Goal: Obtain resource: Download file/media

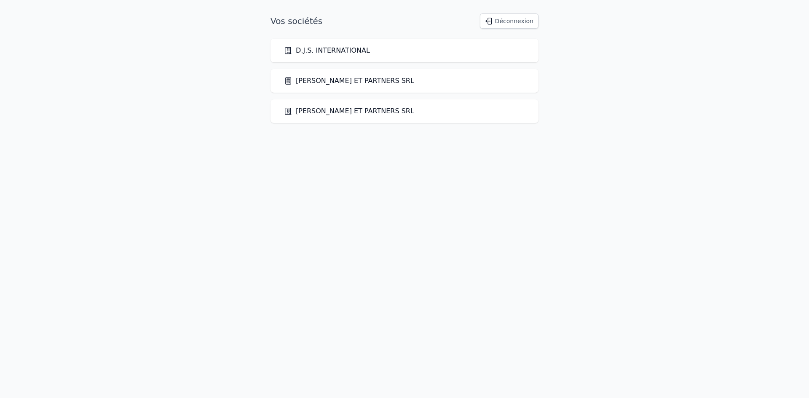
click at [372, 80] on link "[PERSON_NAME] ET PARTNERS SRL" at bounding box center [349, 81] width 130 height 10
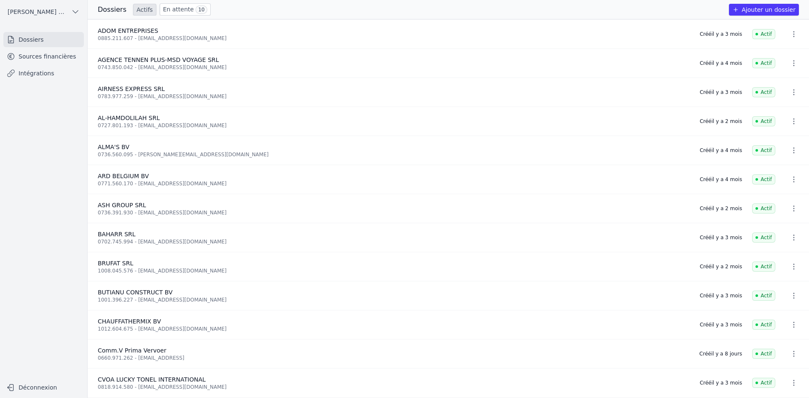
click at [69, 63] on link "Sources financières" at bounding box center [43, 56] width 80 height 15
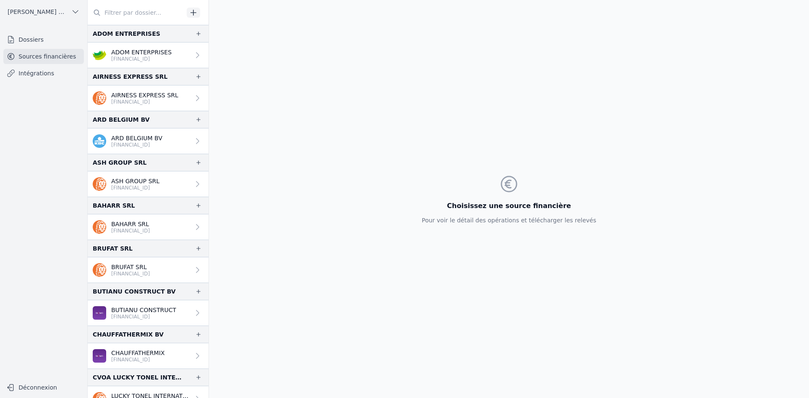
click at [134, 59] on p "[FINANCIAL_ID]" at bounding box center [141, 59] width 60 height 7
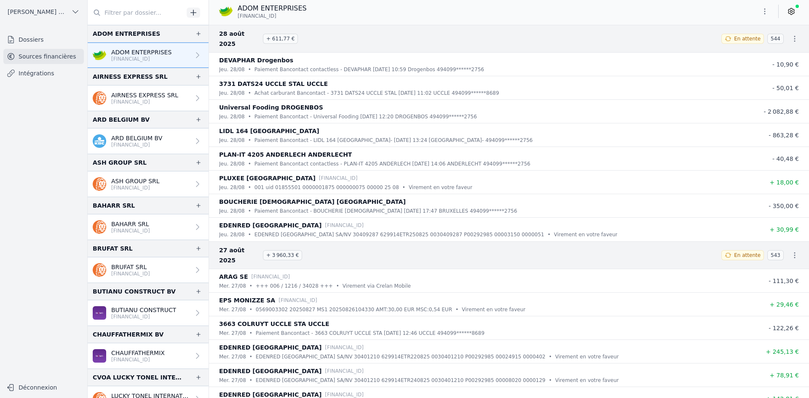
click at [771, 11] on button "button" at bounding box center [764, 11] width 17 height 13
click at [751, 40] on button "Exporter" at bounding box center [744, 45] width 61 height 16
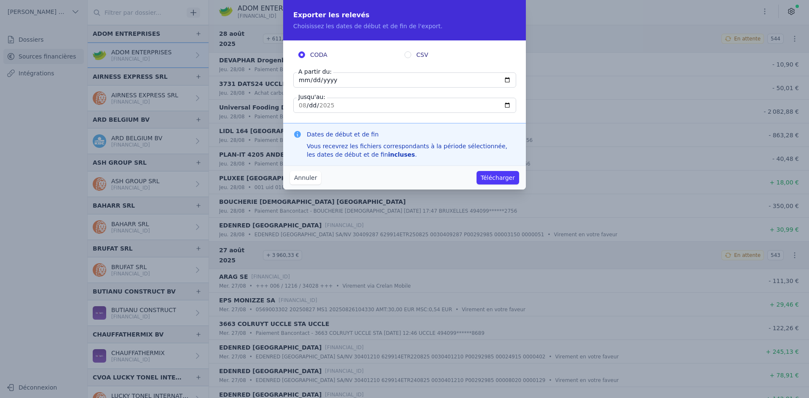
click at [303, 78] on input "[DATE]" at bounding box center [404, 79] width 223 height 15
type input "[DATE]"
click at [301, 80] on input "[DATE]" at bounding box center [404, 79] width 223 height 15
type input "[DATE]"
click at [500, 173] on button "Télécharger" at bounding box center [497, 177] width 43 height 13
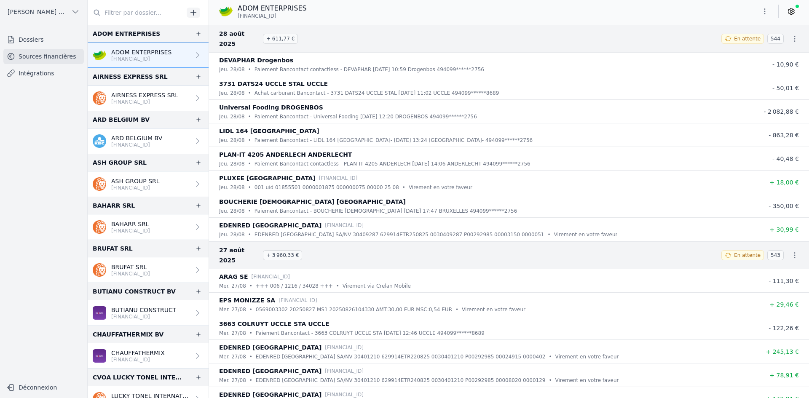
click at [150, 99] on p "[FINANCIAL_ID]" at bounding box center [144, 102] width 67 height 7
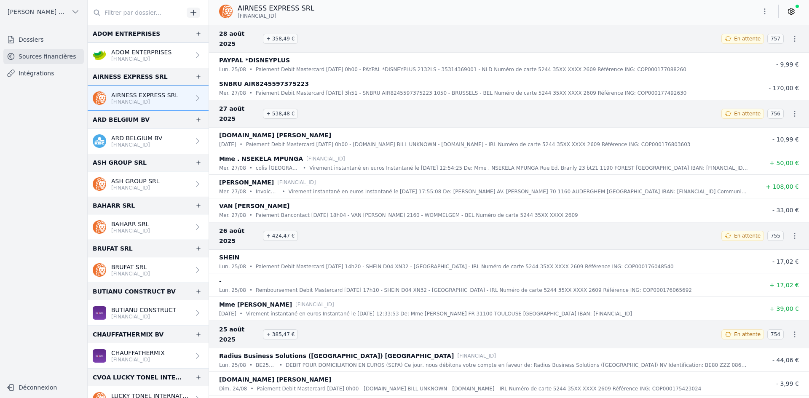
click at [758, 13] on button "button" at bounding box center [764, 11] width 17 height 13
click at [718, 44] on button "Exporter" at bounding box center [744, 45] width 61 height 16
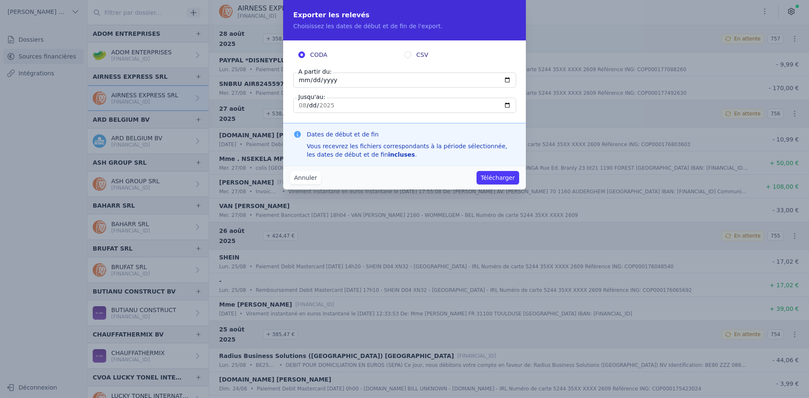
click at [302, 80] on input "[DATE]" at bounding box center [404, 79] width 223 height 15
type input "[DATE]"
click at [496, 177] on button "Télécharger" at bounding box center [497, 177] width 43 height 13
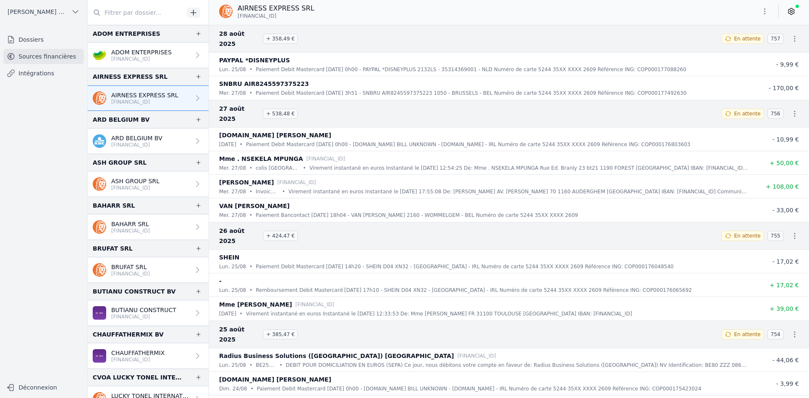
click at [118, 141] on p "ARD BELGIUM BV" at bounding box center [136, 138] width 51 height 8
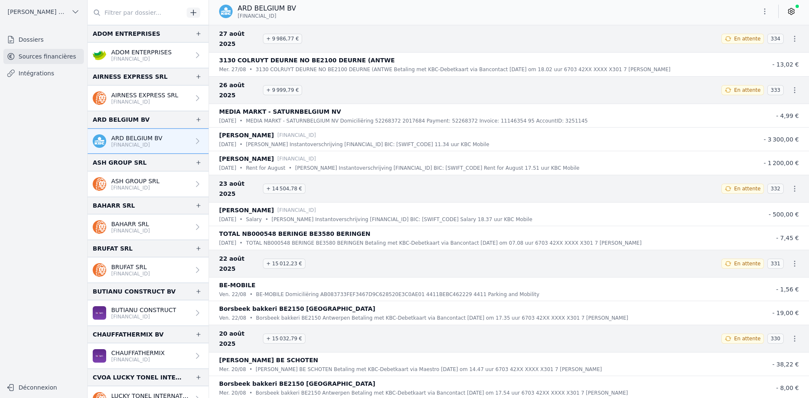
click at [765, 9] on icon "button" at bounding box center [764, 11] width 8 height 8
click at [739, 48] on button "Exporter" at bounding box center [744, 45] width 61 height 16
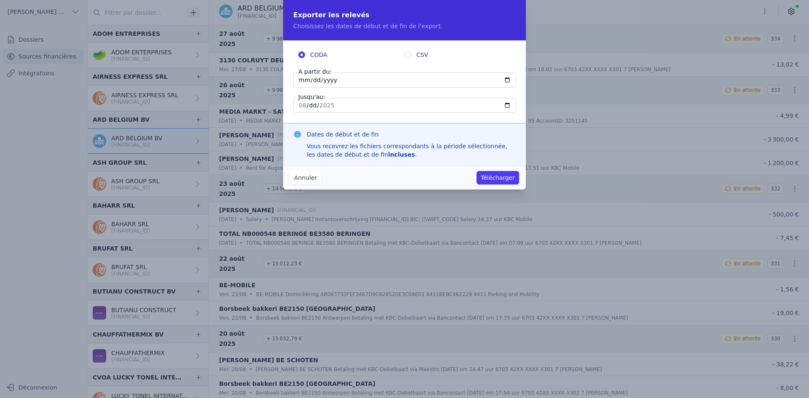
click at [302, 80] on input "[DATE]" at bounding box center [404, 79] width 223 height 15
type input "[DATE]"
click at [510, 177] on button "Télécharger" at bounding box center [497, 177] width 43 height 13
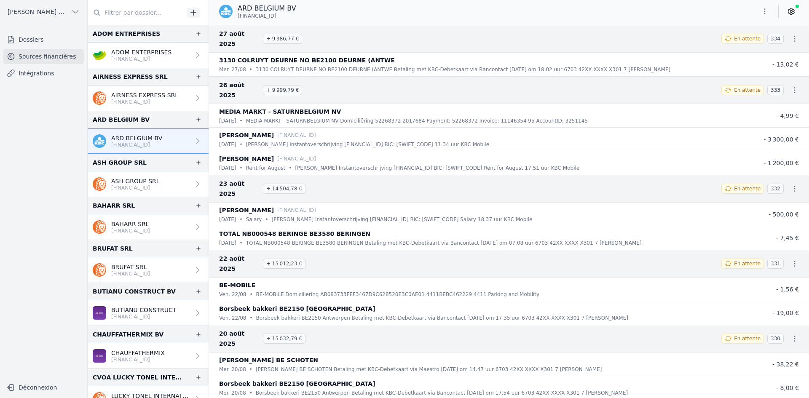
click at [130, 185] on p "[FINANCIAL_ID]" at bounding box center [135, 187] width 48 height 7
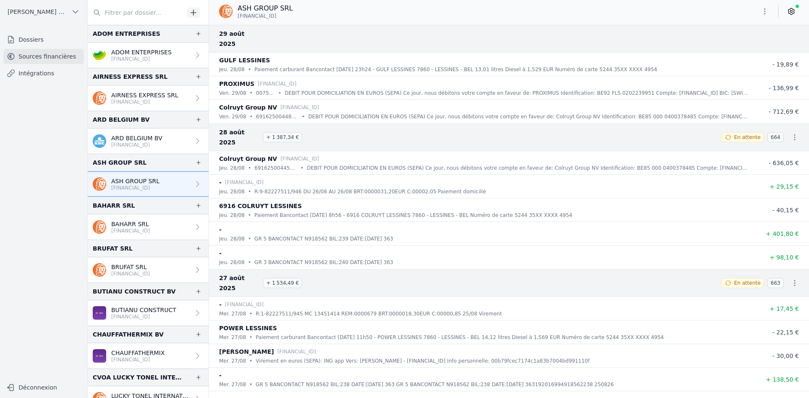
click at [768, 13] on icon "button" at bounding box center [764, 11] width 8 height 8
click at [733, 42] on button "Exporter" at bounding box center [744, 45] width 61 height 16
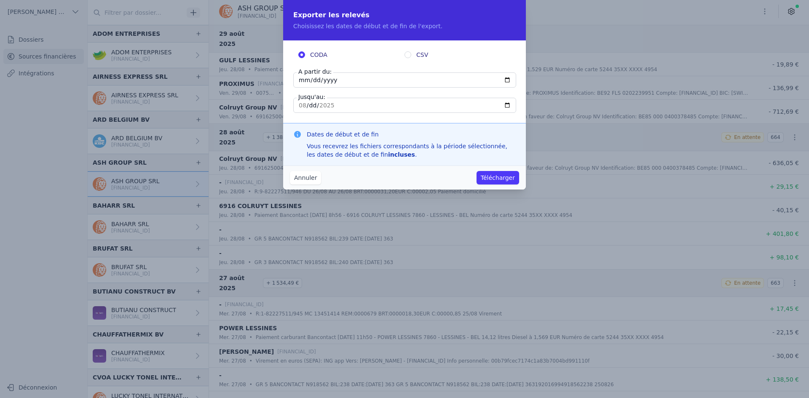
click at [301, 79] on input "[DATE]" at bounding box center [404, 79] width 223 height 15
type input "[DATE]"
click at [299, 82] on input "[DATE]" at bounding box center [404, 79] width 223 height 15
click at [311, 83] on input "[DATE]" at bounding box center [404, 79] width 223 height 15
click at [487, 178] on button "Télécharger" at bounding box center [497, 177] width 43 height 13
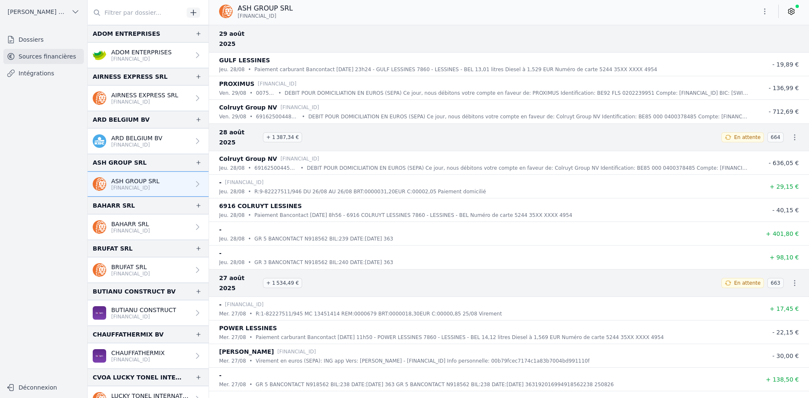
click at [145, 222] on p "BAHARR SRL" at bounding box center [130, 224] width 39 height 8
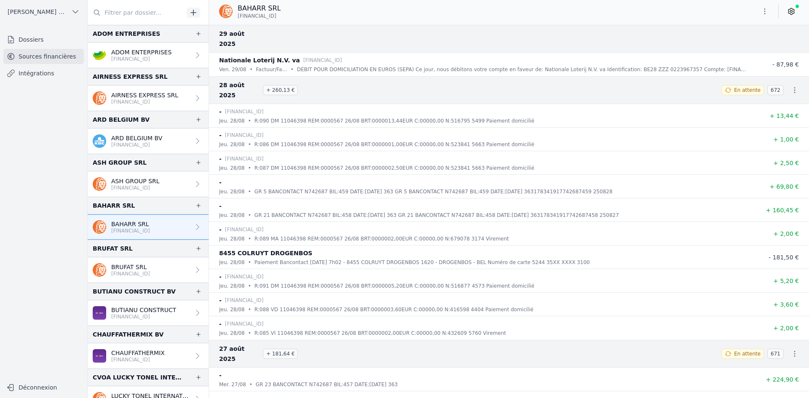
click at [760, 12] on icon "button" at bounding box center [764, 11] width 8 height 8
click at [758, 48] on button "Exporter" at bounding box center [744, 45] width 61 height 16
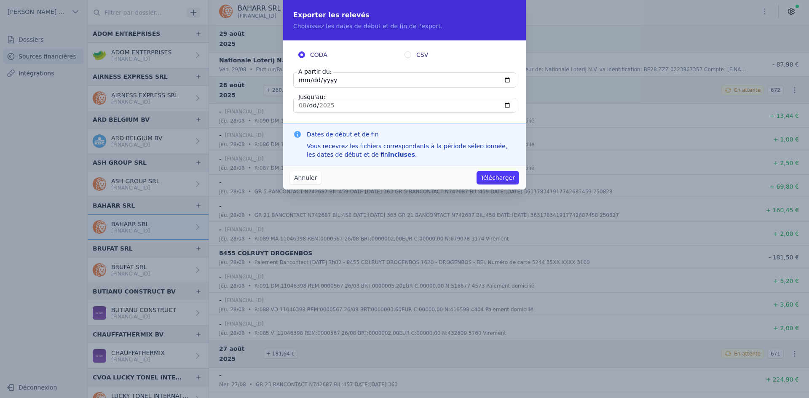
click at [302, 84] on input "[DATE]" at bounding box center [404, 79] width 223 height 15
type input "[DATE]"
click at [490, 184] on button "Télécharger" at bounding box center [497, 177] width 43 height 13
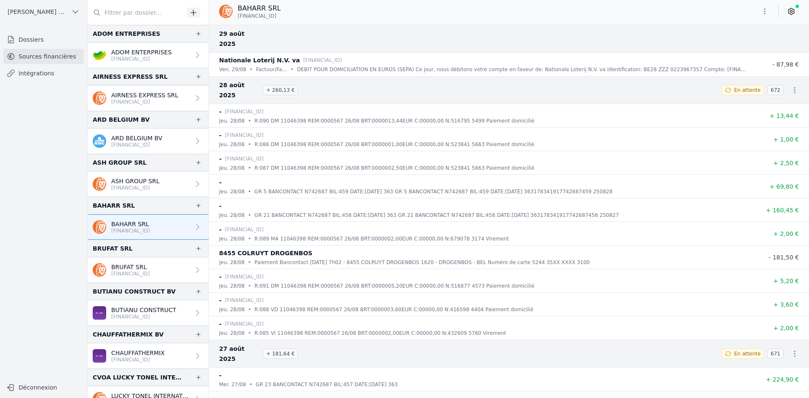
click at [759, 14] on button "button" at bounding box center [764, 11] width 17 height 13
click at [734, 45] on button "Exporter" at bounding box center [744, 45] width 61 height 16
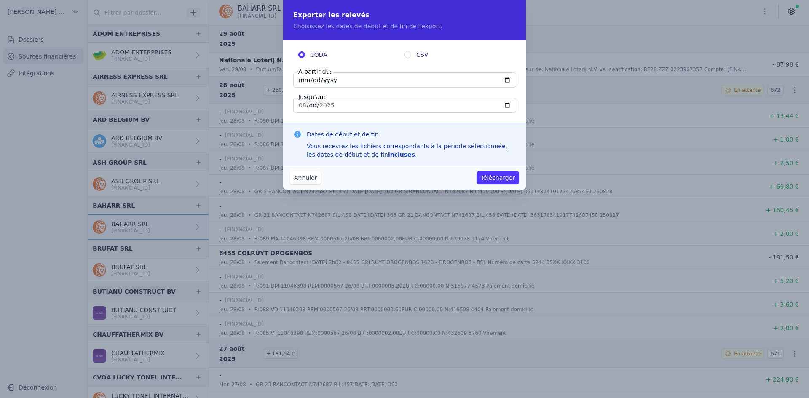
click at [298, 80] on input "[DATE]" at bounding box center [404, 79] width 223 height 15
type input "[DATE]"
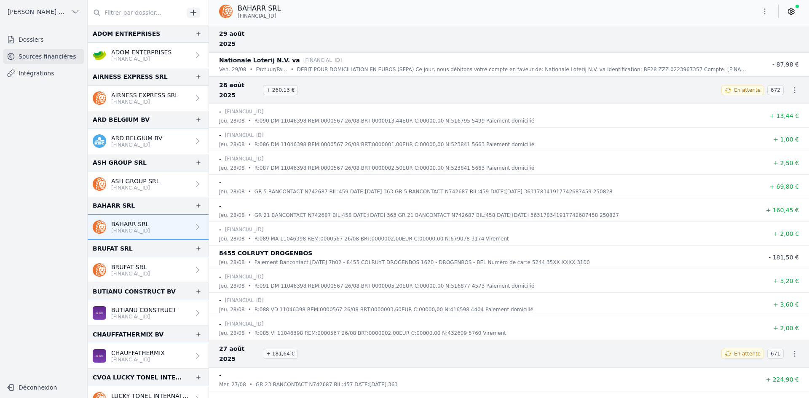
click at [116, 264] on p "BRUFAT SRL" at bounding box center [130, 267] width 39 height 8
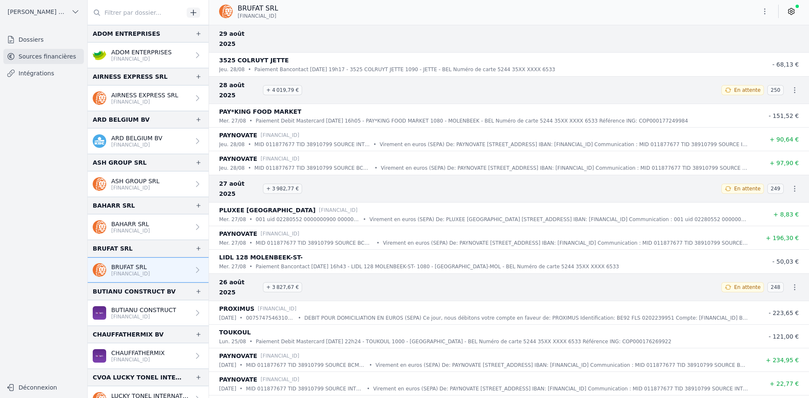
click at [763, 7] on button "button" at bounding box center [764, 11] width 17 height 13
click at [750, 42] on button "Exporter" at bounding box center [744, 45] width 61 height 16
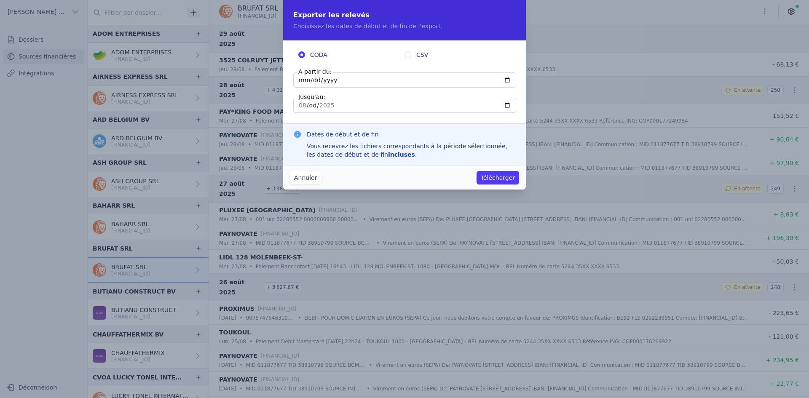
click at [298, 77] on input "[DATE]" at bounding box center [404, 79] width 223 height 15
type input "[DATE]"
click at [505, 176] on button "Télécharger" at bounding box center [497, 177] width 43 height 13
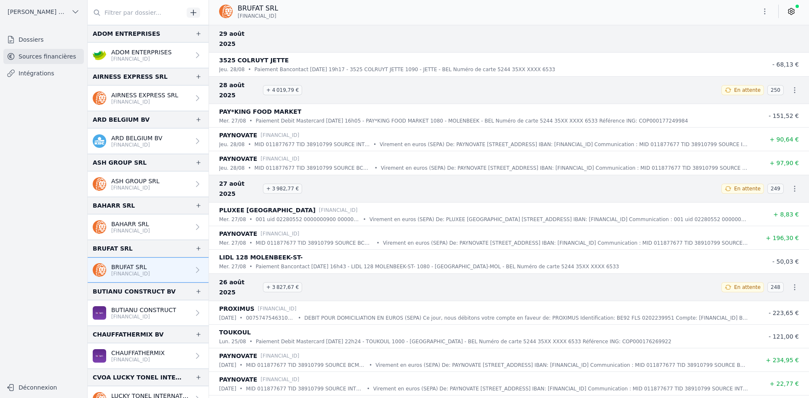
click at [136, 311] on p "BUTIANU CONSTRUCT" at bounding box center [143, 310] width 65 height 8
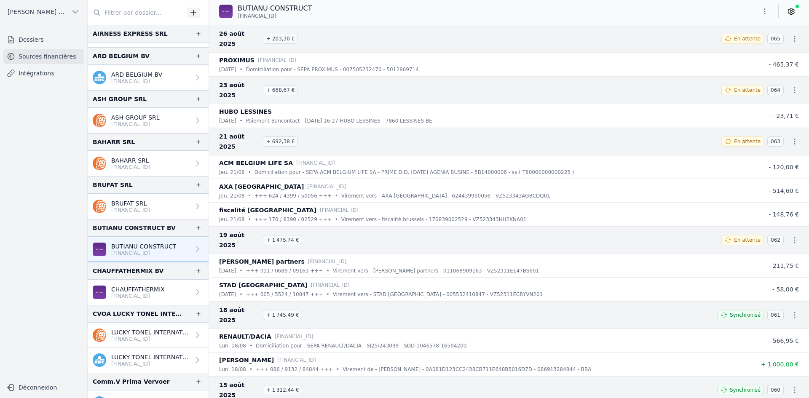
scroll to position [84, 0]
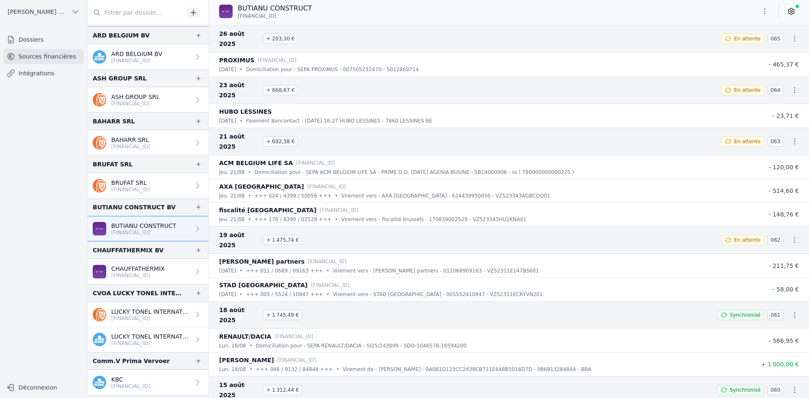
click at [146, 271] on p "CHAUFFATHERMIX" at bounding box center [137, 268] width 53 height 8
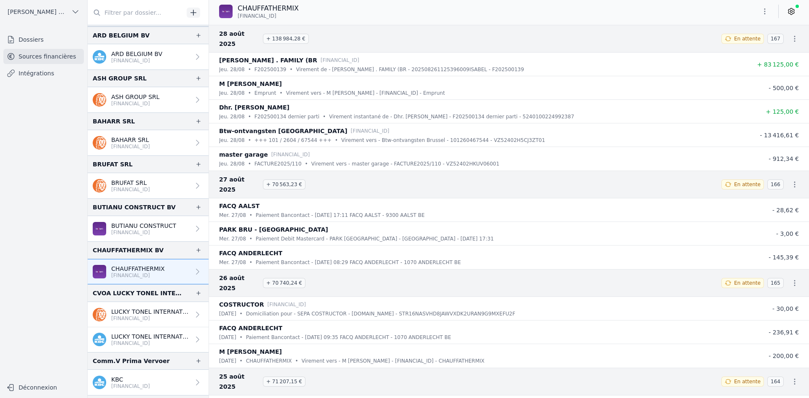
click at [761, 13] on icon "button" at bounding box center [764, 11] width 8 height 8
click at [728, 47] on button "Exporter" at bounding box center [744, 45] width 61 height 16
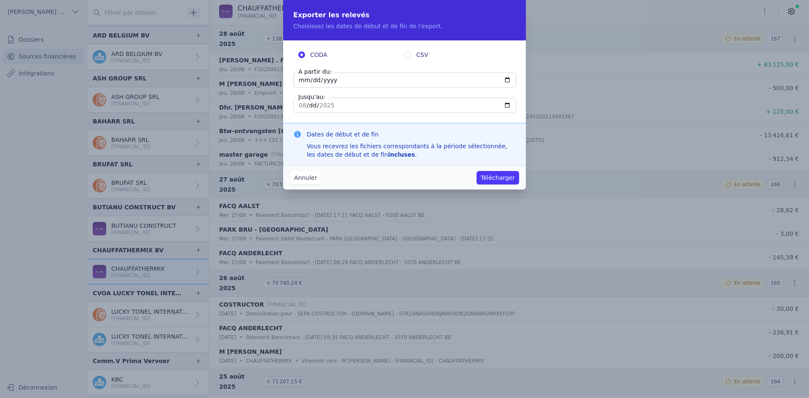
click at [300, 86] on input "[DATE]" at bounding box center [404, 79] width 223 height 15
type input "[DATE]"
click at [509, 177] on button "Télécharger" at bounding box center [497, 177] width 43 height 13
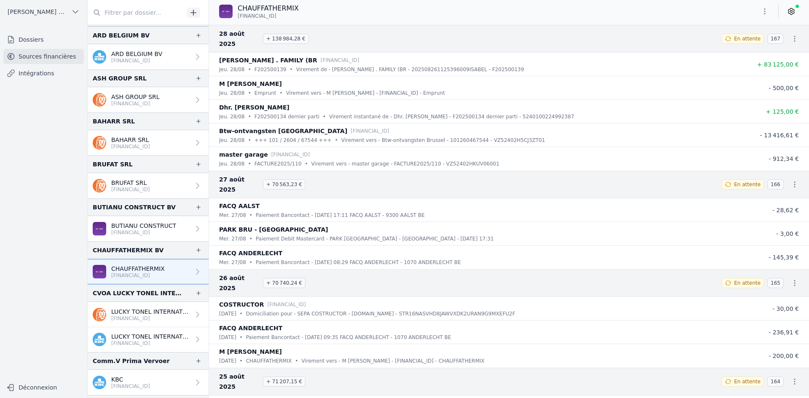
click at [158, 315] on p "[FINANCIAL_ID]" at bounding box center [150, 318] width 79 height 7
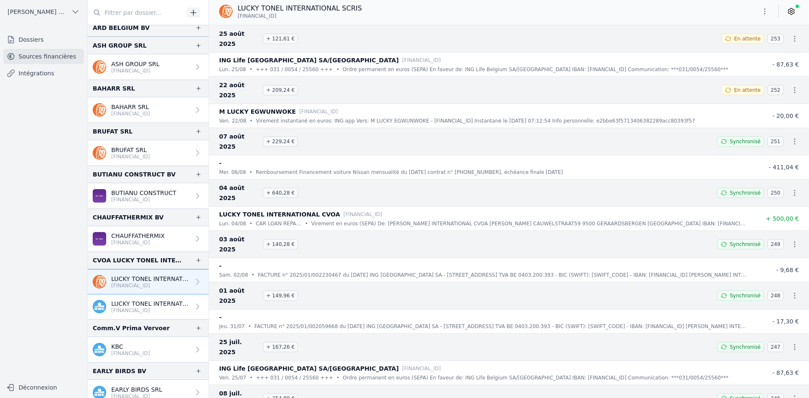
scroll to position [126, 0]
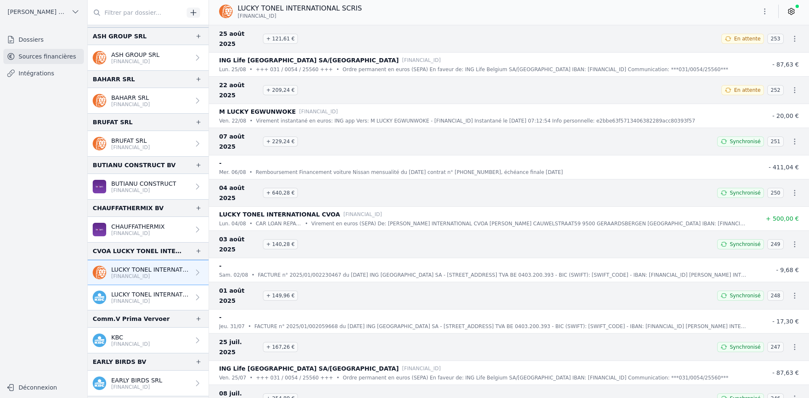
click at [507, 29] on h3 "[DATE] + 121,61 €" at bounding box center [465, 39] width 492 height 20
click at [179, 295] on p "LUCKY TONEL INTERNATIONAL CVOA" at bounding box center [150, 294] width 79 height 8
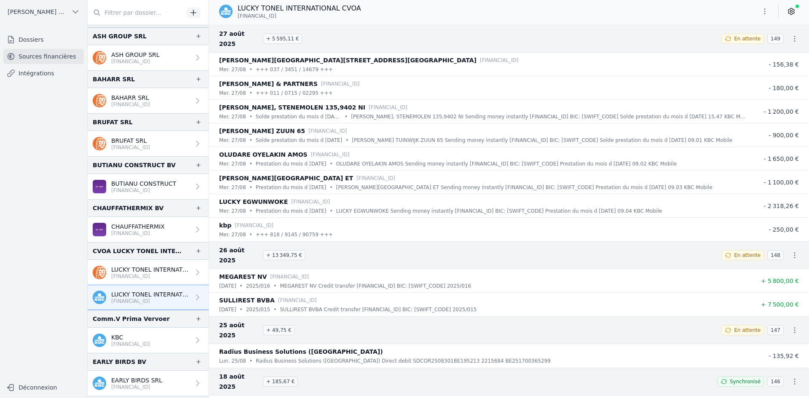
click at [765, 13] on icon "button" at bounding box center [764, 11] width 8 height 8
click at [734, 46] on button "Exporter" at bounding box center [744, 45] width 61 height 16
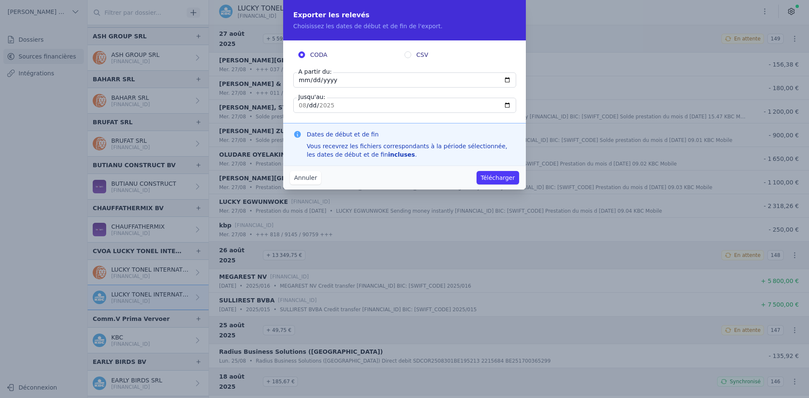
click at [304, 80] on input "[DATE]" at bounding box center [404, 79] width 223 height 15
type input "[DATE]"
click at [500, 175] on button "Télécharger" at bounding box center [497, 177] width 43 height 13
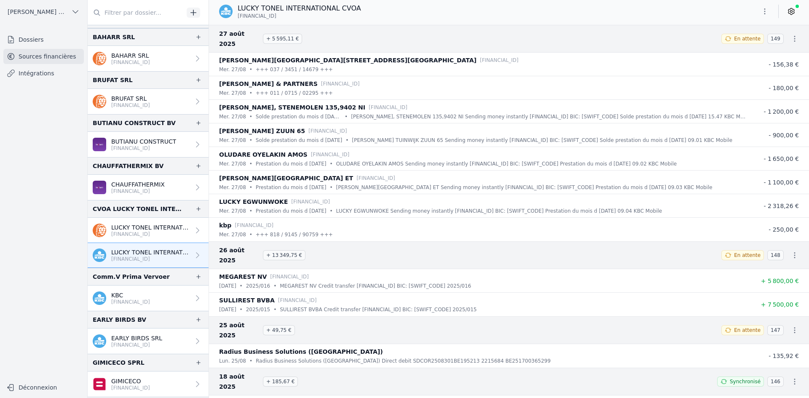
scroll to position [211, 0]
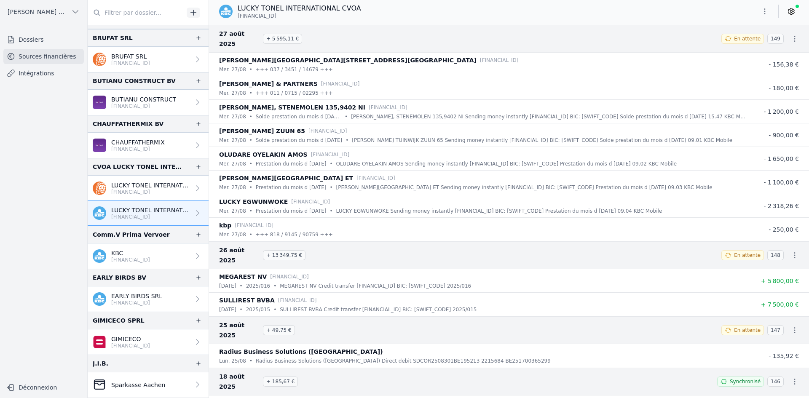
click at [136, 260] on p "[FINANCIAL_ID]" at bounding box center [130, 259] width 39 height 7
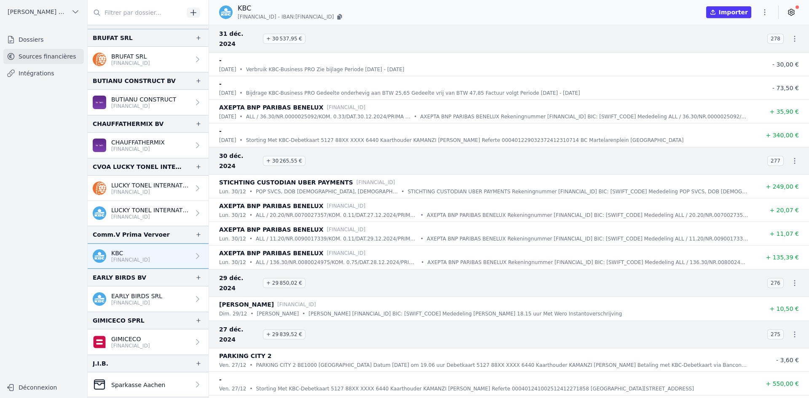
click at [138, 299] on p "EARLY BIRDS SRL" at bounding box center [136, 296] width 51 height 8
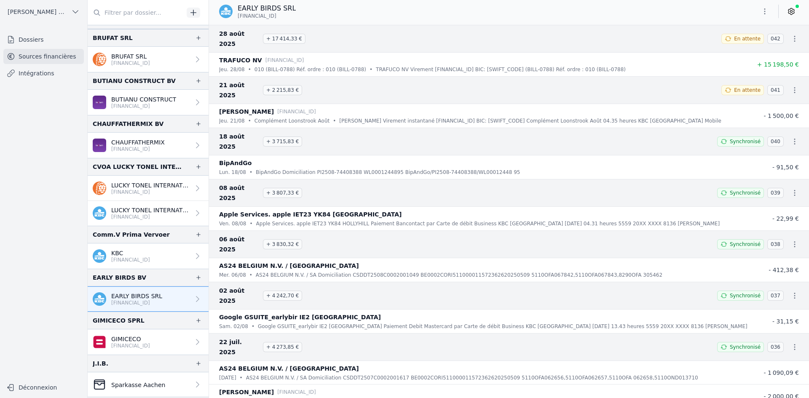
click at [761, 8] on icon "button" at bounding box center [764, 11] width 8 height 8
click at [742, 46] on button "Exporter" at bounding box center [744, 45] width 61 height 16
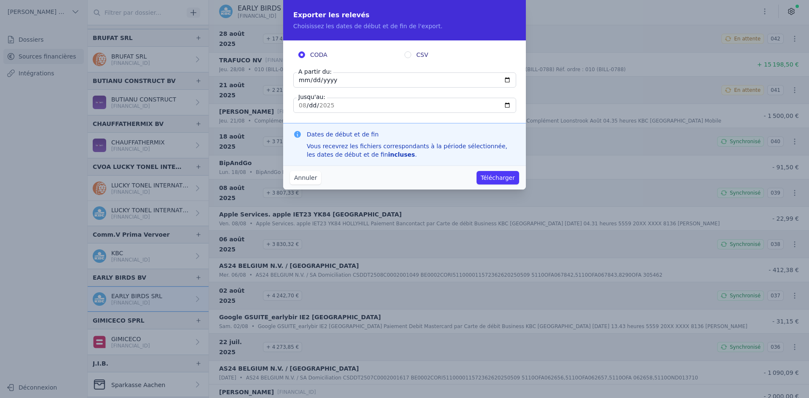
click at [304, 77] on input "[DATE]" at bounding box center [404, 79] width 223 height 15
type input "[DATE]"
click at [497, 178] on button "Télécharger" at bounding box center [497, 177] width 43 height 13
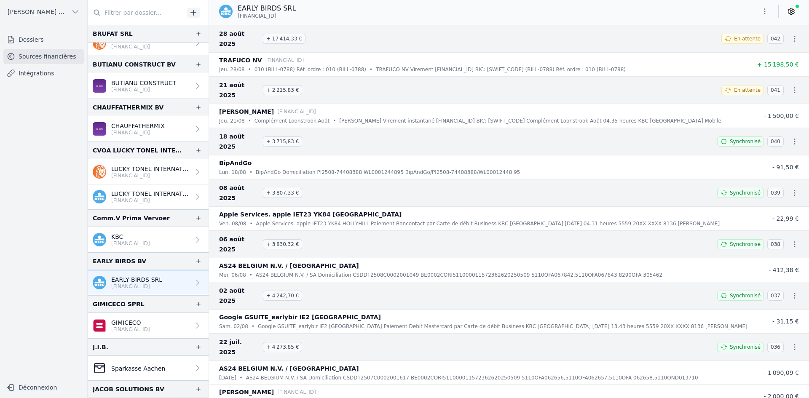
scroll to position [253, 0]
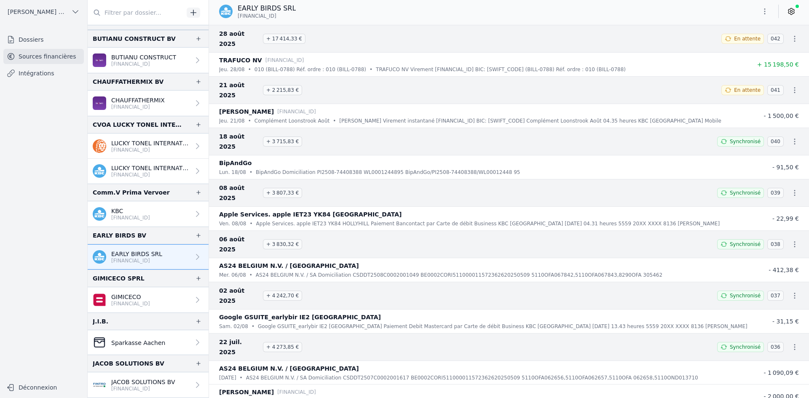
click at [122, 302] on p "[FINANCIAL_ID]" at bounding box center [130, 303] width 39 height 7
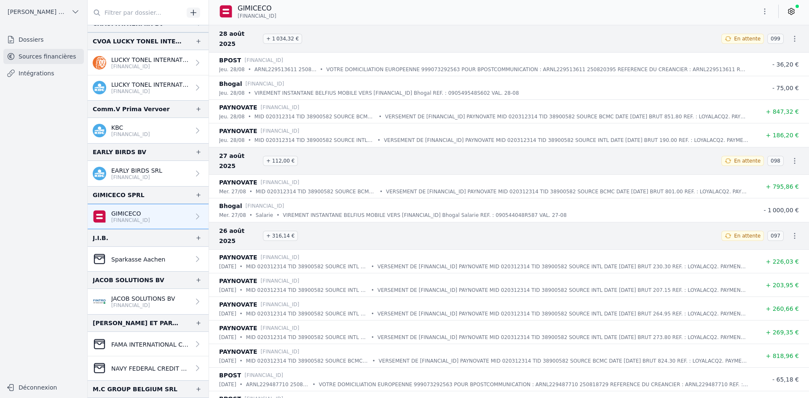
scroll to position [337, 0]
click at [141, 303] on p "[FINANCIAL_ID]" at bounding box center [143, 304] width 64 height 7
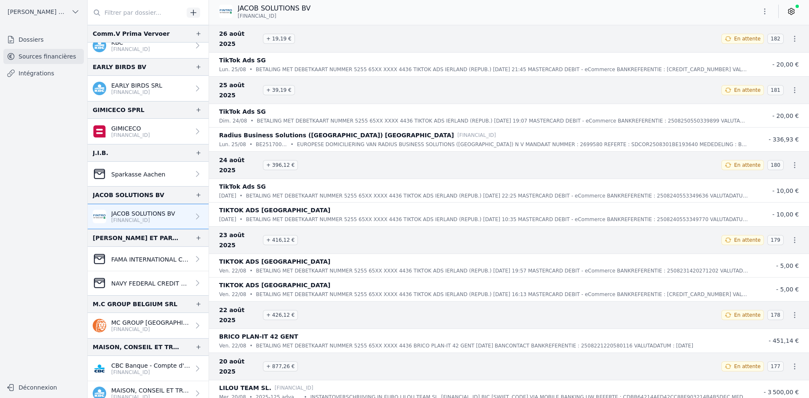
scroll to position [463, 0]
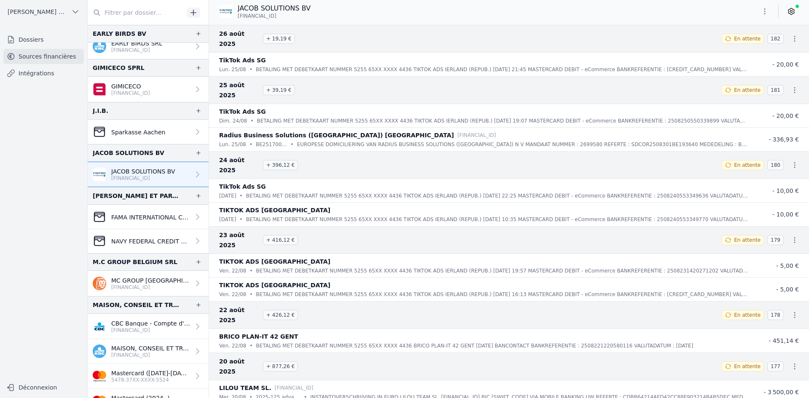
click at [116, 288] on p "[FINANCIAL_ID]" at bounding box center [150, 287] width 79 height 7
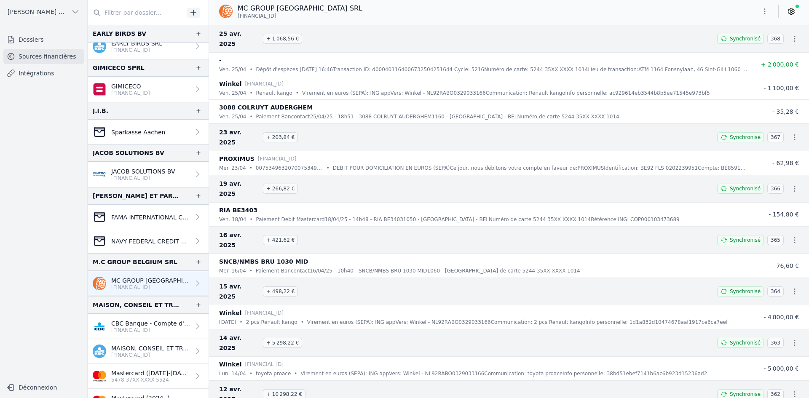
scroll to position [505, 0]
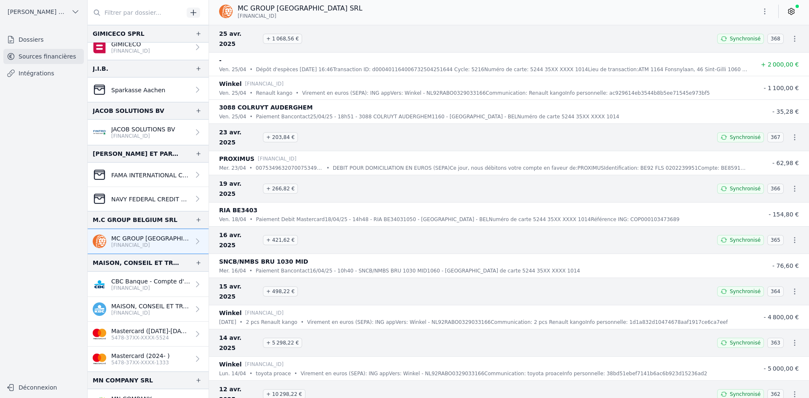
click at [119, 302] on link "MAISON, CONSEIL ET TRAVAUX SRL [FINANCIAL_ID]" at bounding box center [148, 309] width 121 height 25
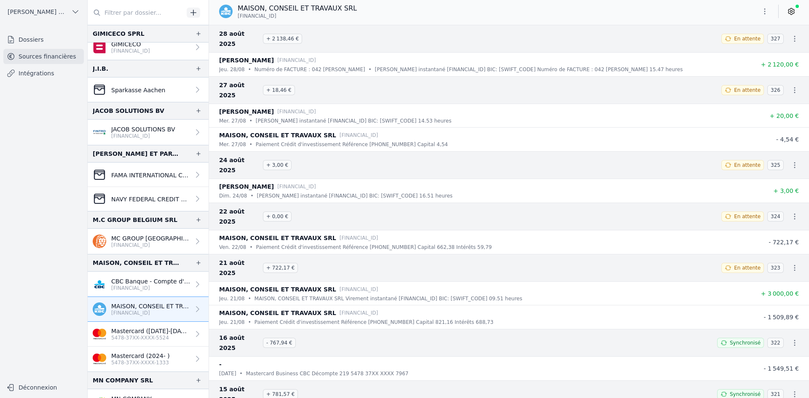
click at [766, 11] on icon "button" at bounding box center [764, 11] width 8 height 8
click at [735, 47] on button "Exporter" at bounding box center [744, 45] width 61 height 16
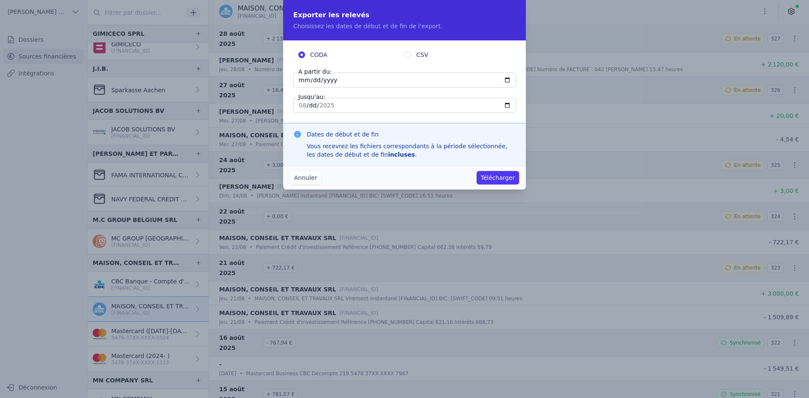
click at [305, 83] on input "[DATE]" at bounding box center [404, 79] width 223 height 15
type input "[DATE]"
click at [499, 178] on button "Télécharger" at bounding box center [497, 177] width 43 height 13
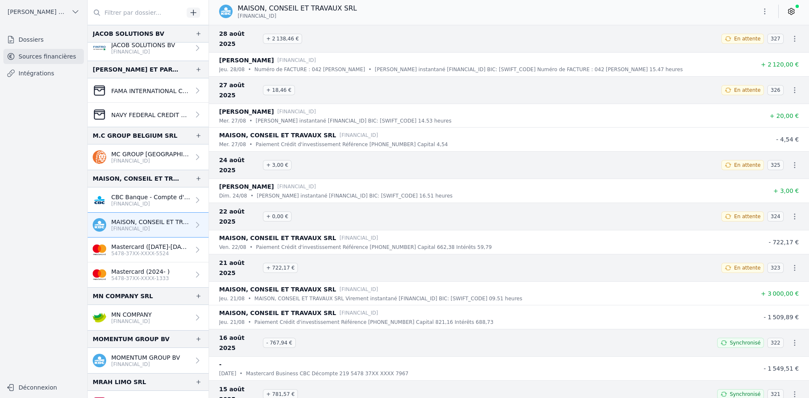
scroll to position [632, 0]
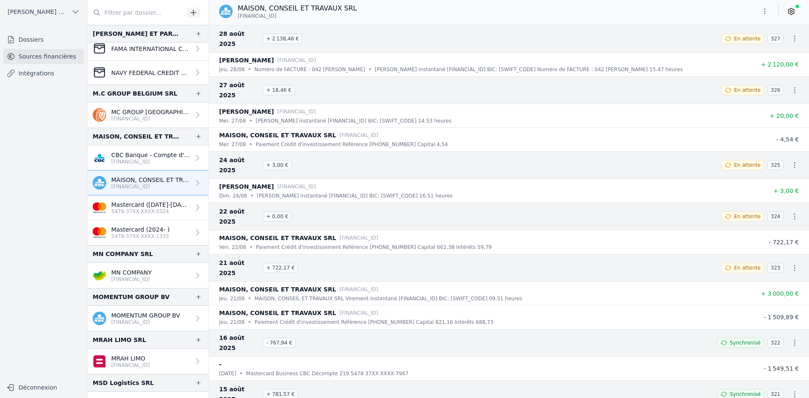
click at [139, 281] on p "[FINANCIAL_ID]" at bounding box center [131, 279] width 40 height 7
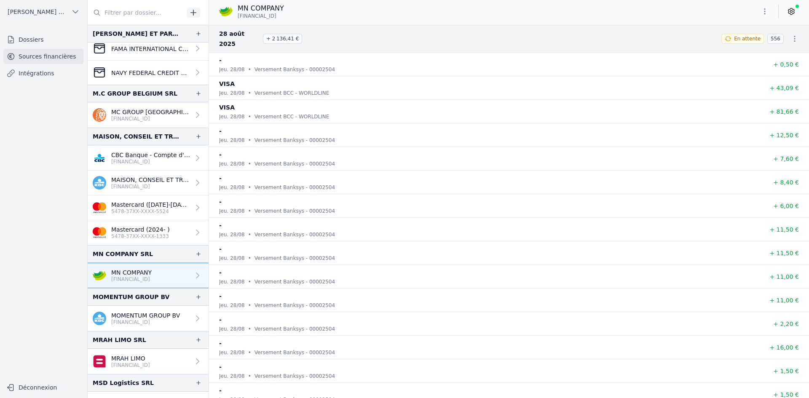
click at [768, 13] on icon "button" at bounding box center [764, 11] width 8 height 8
click at [747, 49] on button "Exporter" at bounding box center [744, 45] width 61 height 16
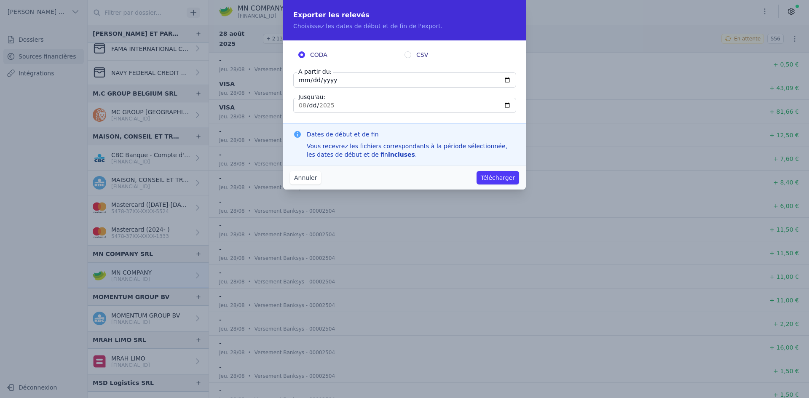
click at [301, 84] on input "[DATE]" at bounding box center [404, 79] width 223 height 15
type input "[DATE]"
click at [488, 175] on button "Télécharger" at bounding box center [497, 177] width 43 height 13
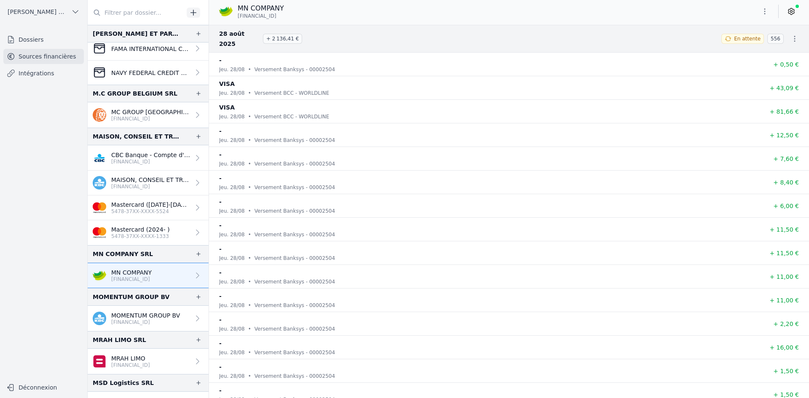
click at [146, 324] on p "[FINANCIAL_ID]" at bounding box center [145, 322] width 69 height 7
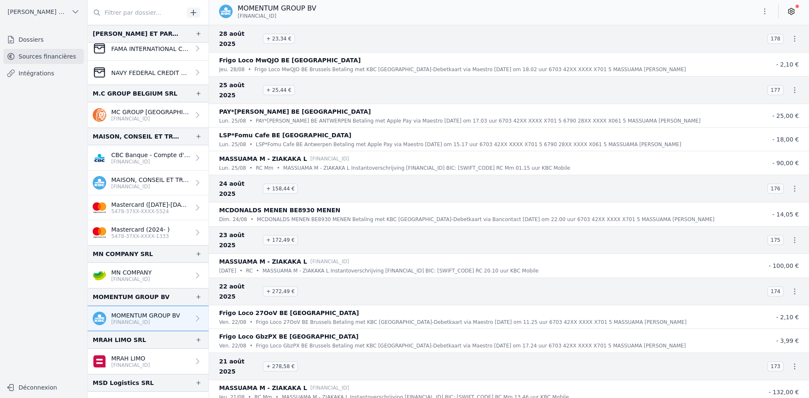
click at [765, 16] on button "button" at bounding box center [764, 11] width 17 height 13
click at [726, 44] on button "Exporter" at bounding box center [744, 45] width 61 height 16
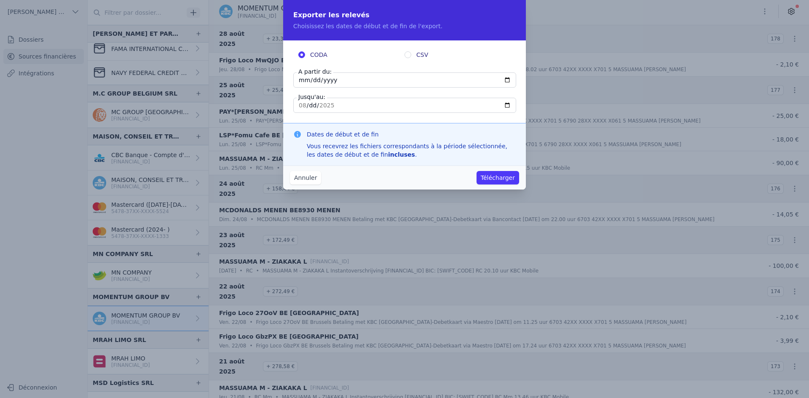
click at [302, 80] on input "[DATE]" at bounding box center [404, 79] width 223 height 15
type input "[DATE]"
click at [496, 173] on button "Télécharger" at bounding box center [497, 177] width 43 height 13
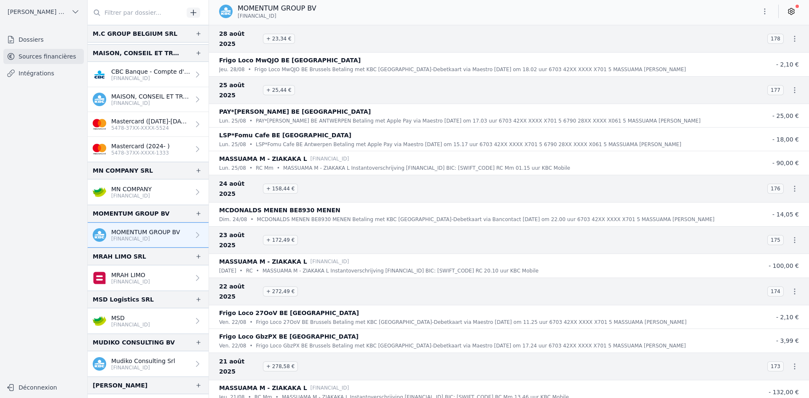
scroll to position [716, 0]
click at [132, 282] on p "[FINANCIAL_ID]" at bounding box center [130, 281] width 39 height 7
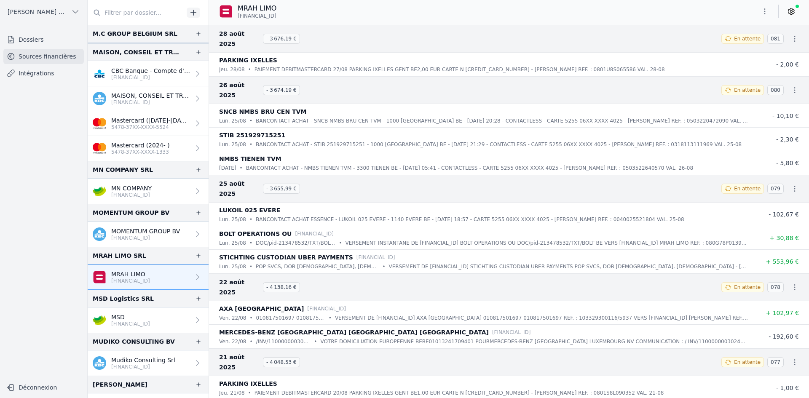
click at [760, 14] on button "button" at bounding box center [764, 11] width 17 height 13
click at [722, 49] on button "Exporter" at bounding box center [744, 45] width 61 height 16
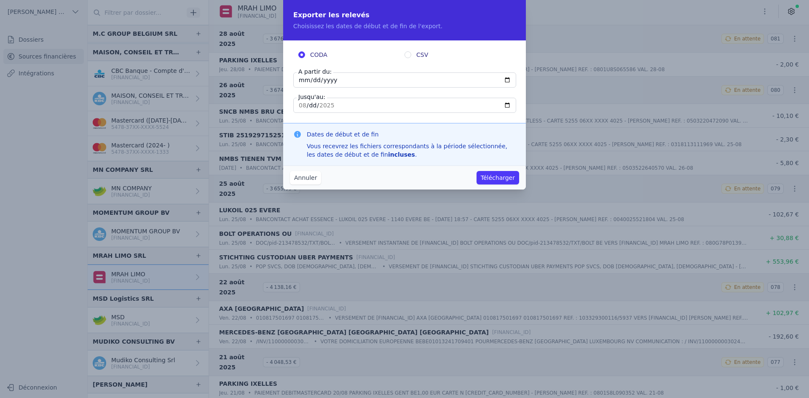
click at [302, 80] on input "[DATE]" at bounding box center [404, 79] width 223 height 15
type input "[DATE]"
click at [490, 177] on button "Télécharger" at bounding box center [497, 177] width 43 height 13
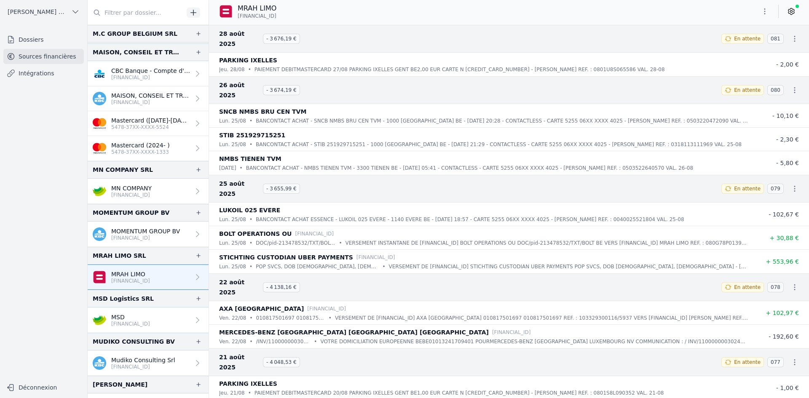
click at [138, 318] on p "MSD" at bounding box center [130, 317] width 39 height 8
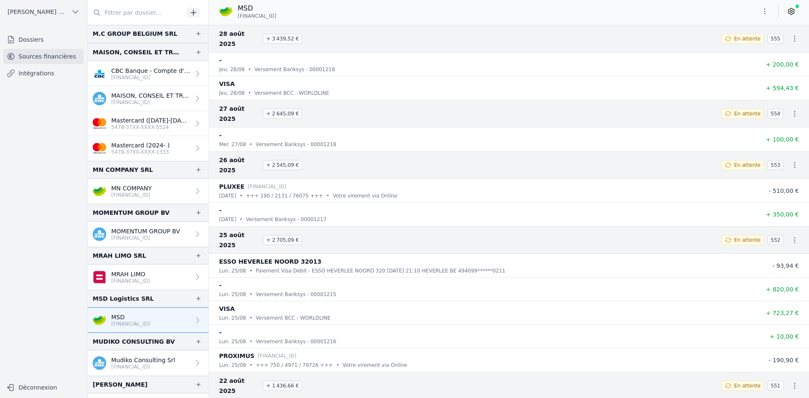
click at [761, 13] on icon "button" at bounding box center [764, 11] width 8 height 8
click at [740, 44] on button "Exporter" at bounding box center [744, 45] width 61 height 16
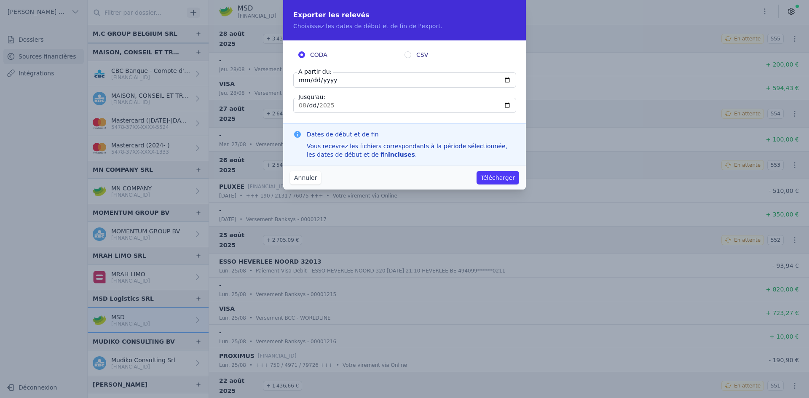
click at [302, 80] on input "[DATE]" at bounding box center [404, 79] width 223 height 15
type input "[DATE]"
click at [486, 177] on button "Télécharger" at bounding box center [497, 177] width 43 height 13
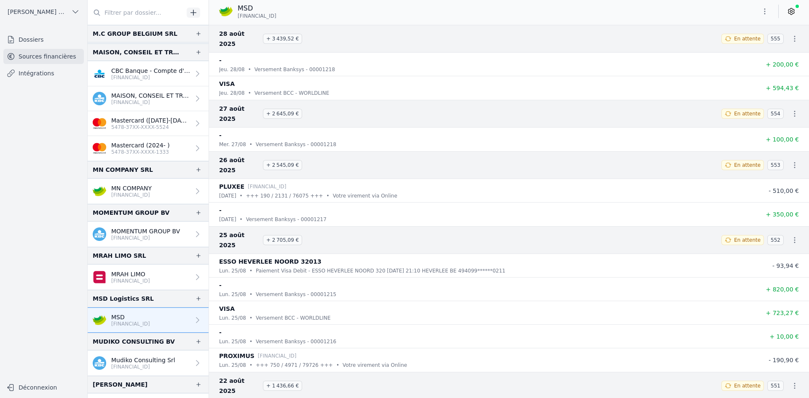
click at [128, 354] on link "Mudiko Consulting Srl [FINANCIAL_ID]" at bounding box center [148, 362] width 121 height 25
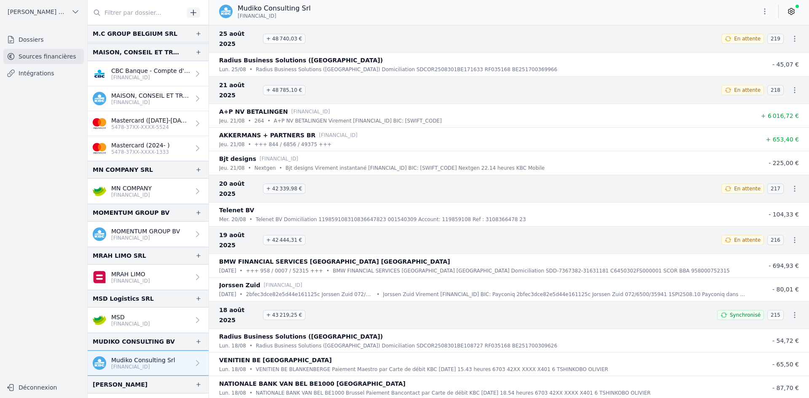
drag, startPoint x: 251, startPoint y: 235, endPoint x: 235, endPoint y: 238, distance: 16.8
drag, startPoint x: 235, startPoint y: 238, endPoint x: 68, endPoint y: 272, distance: 169.8
click at [71, 277] on nav "Dossiers Sources financières Intégrations" at bounding box center [44, 202] width 74 height 340
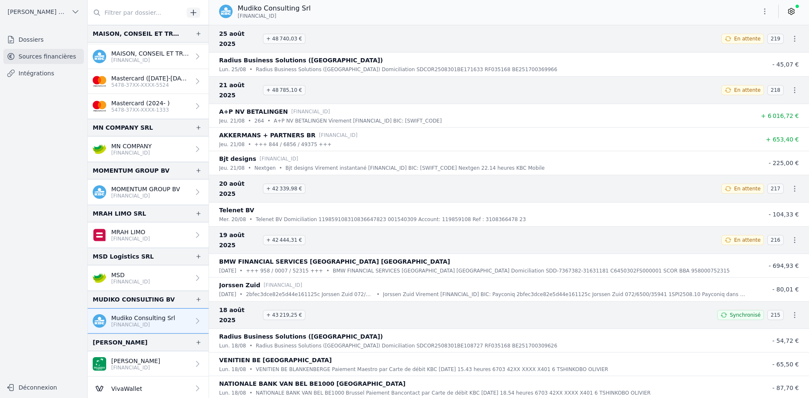
scroll to position [800, 0]
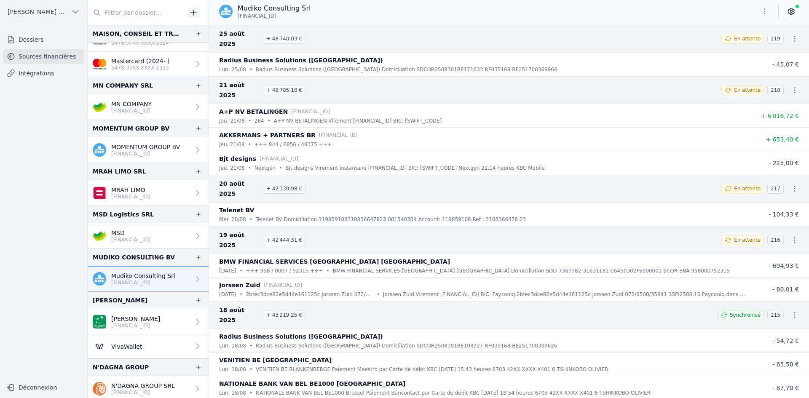
click at [125, 327] on p "[FINANCIAL_ID]" at bounding box center [135, 325] width 49 height 7
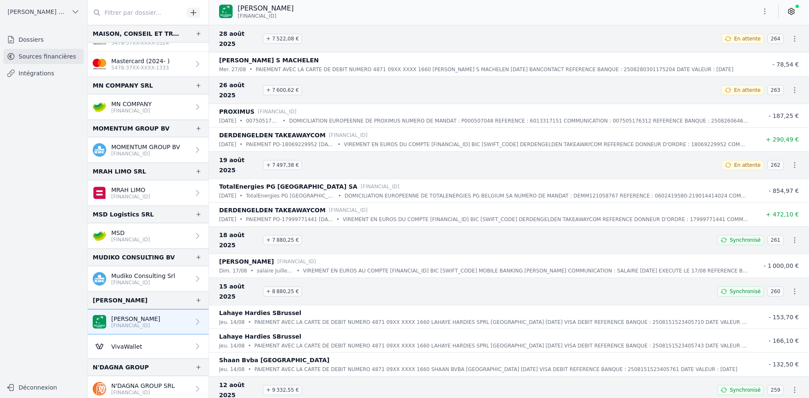
click at [766, 13] on icon "button" at bounding box center [764, 11] width 8 height 8
click at [740, 45] on button "Exporter" at bounding box center [744, 45] width 61 height 16
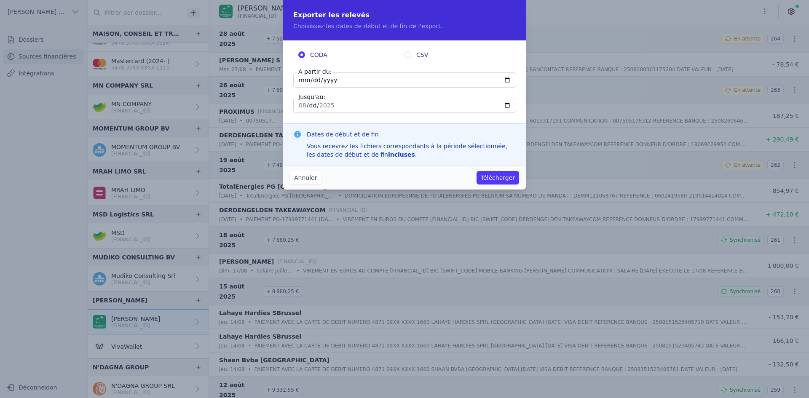
click at [302, 82] on input "[DATE]" at bounding box center [404, 79] width 223 height 15
type input "[DATE]"
click at [512, 178] on button "Télécharger" at bounding box center [497, 177] width 43 height 13
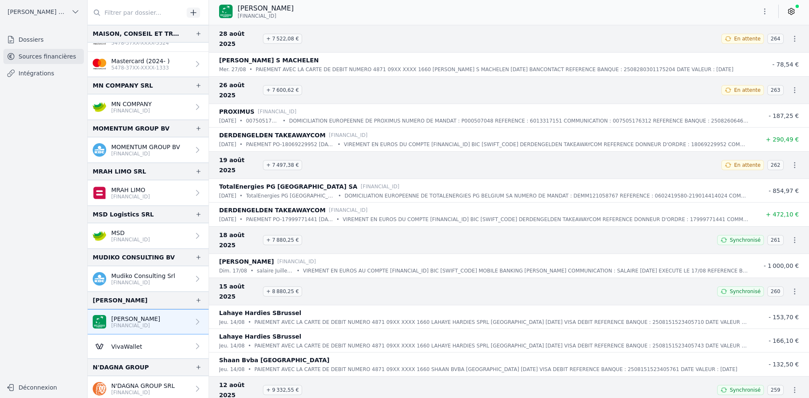
drag, startPoint x: 146, startPoint y: 288, endPoint x: 147, endPoint y: 280, distance: 8.1
click at [146, 288] on link "Mudiko Consulting Srl [FINANCIAL_ID]" at bounding box center [148, 278] width 121 height 25
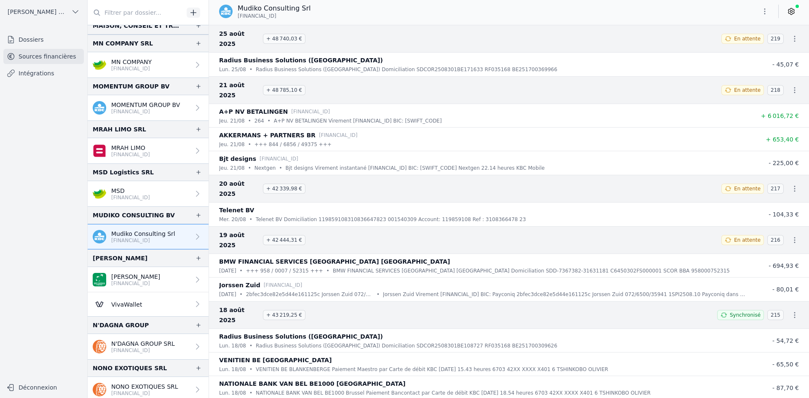
scroll to position [884, 0]
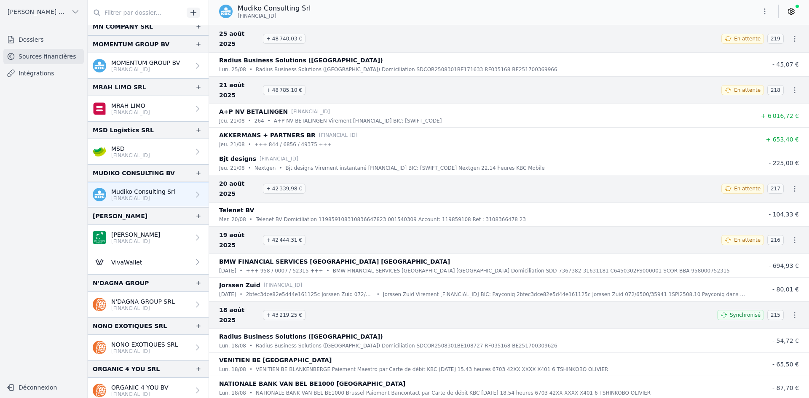
click at [136, 350] on p "[FINANCIAL_ID]" at bounding box center [144, 351] width 67 height 7
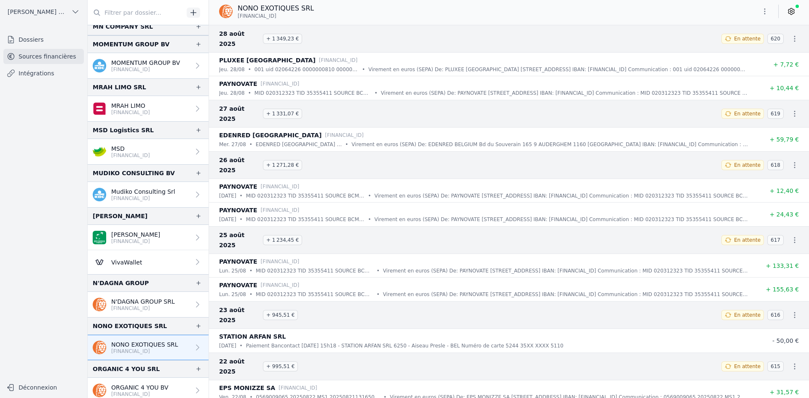
click at [764, 12] on icon "button" at bounding box center [764, 11] width 8 height 8
click at [750, 43] on button "Exporter" at bounding box center [744, 45] width 61 height 16
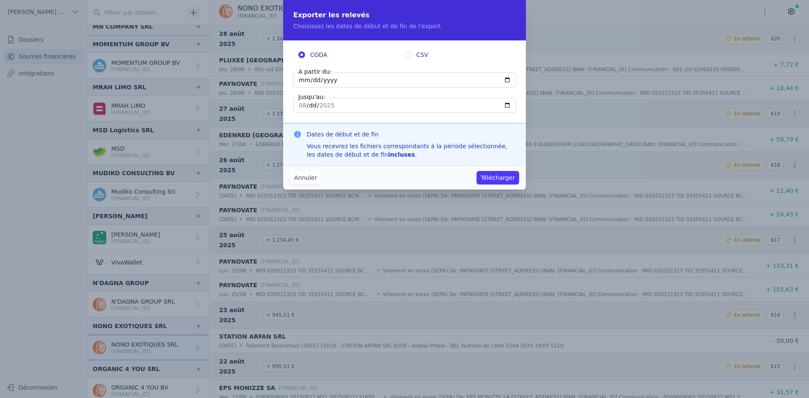
click at [302, 76] on input "[DATE]" at bounding box center [404, 79] width 223 height 15
type input "[DATE]"
click at [503, 170] on div "Annuler Télécharger" at bounding box center [404, 177] width 243 height 24
click at [500, 175] on button "Télécharger" at bounding box center [497, 177] width 43 height 13
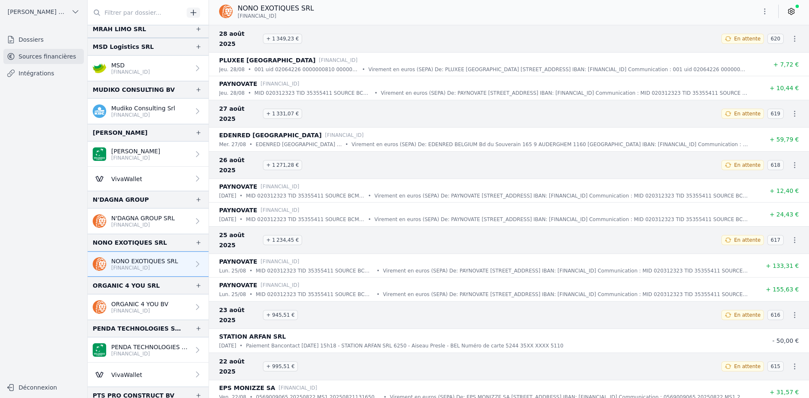
scroll to position [969, 0]
click at [132, 304] on p "ORGANIC 4 YOU BV" at bounding box center [139, 303] width 57 height 8
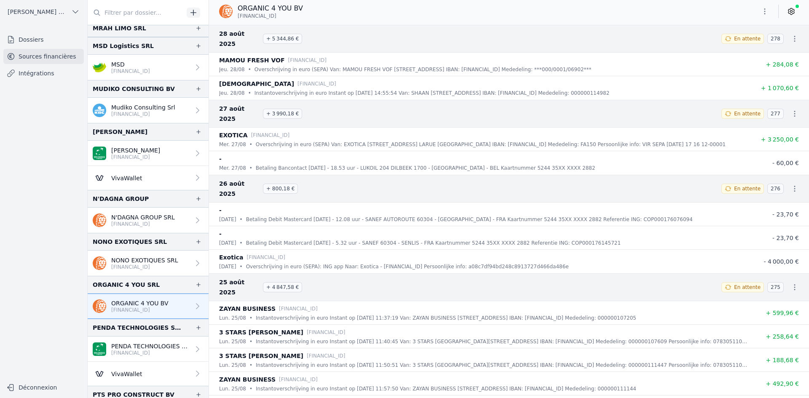
click at [758, 11] on button "button" at bounding box center [764, 11] width 17 height 13
click at [728, 45] on button "Exporter" at bounding box center [744, 45] width 61 height 16
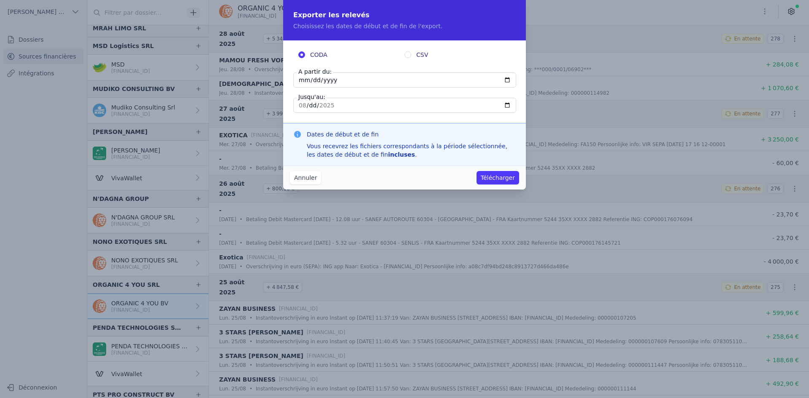
click at [302, 80] on input "[DATE]" at bounding box center [404, 79] width 223 height 15
type input "[DATE]"
click at [486, 178] on button "Télécharger" at bounding box center [497, 177] width 43 height 13
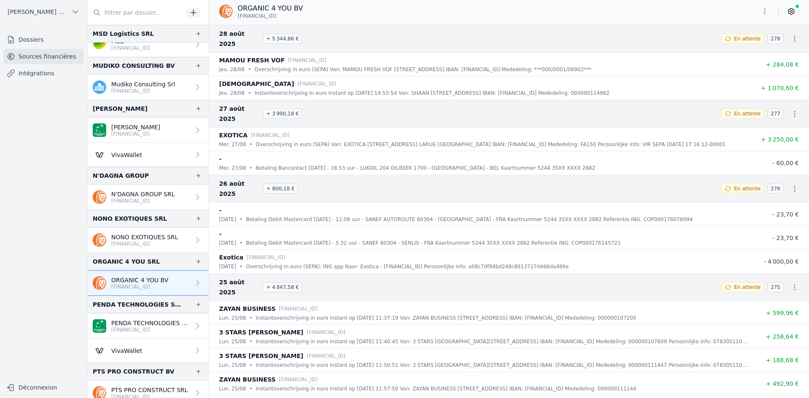
scroll to position [1011, 0]
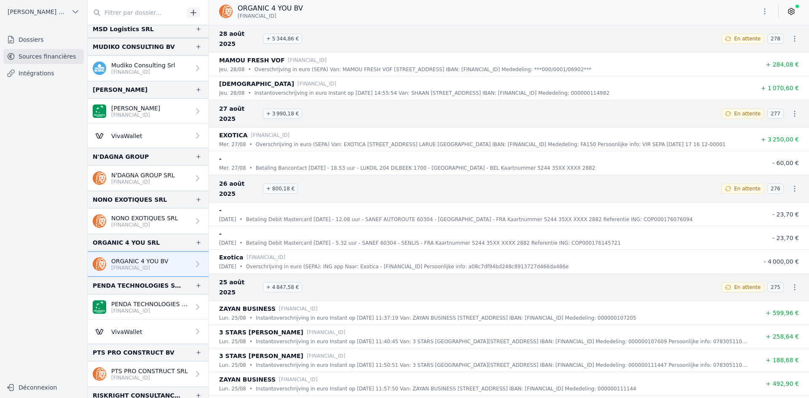
click at [131, 305] on p "PENDA TECHNOLOGIES SPRL" at bounding box center [150, 304] width 79 height 8
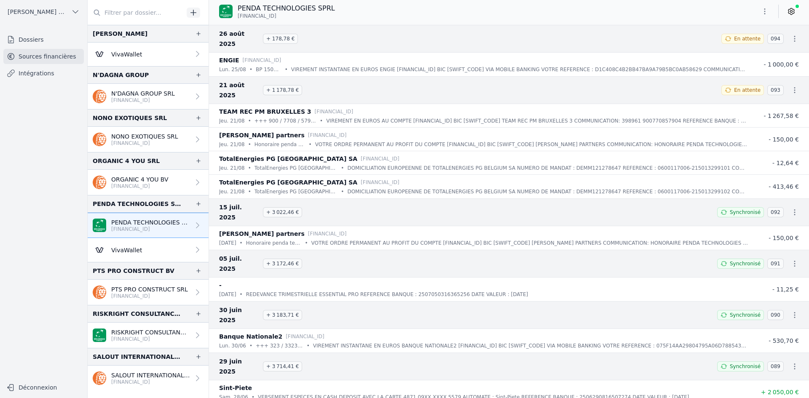
scroll to position [1095, 0]
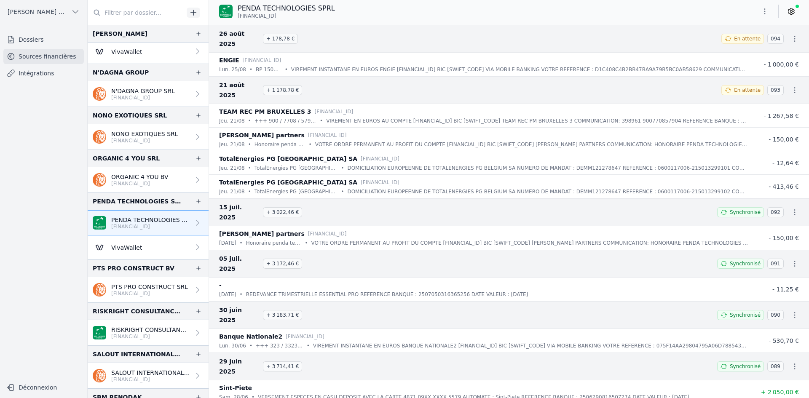
click at [131, 291] on p "[FINANCIAL_ID]" at bounding box center [149, 293] width 77 height 7
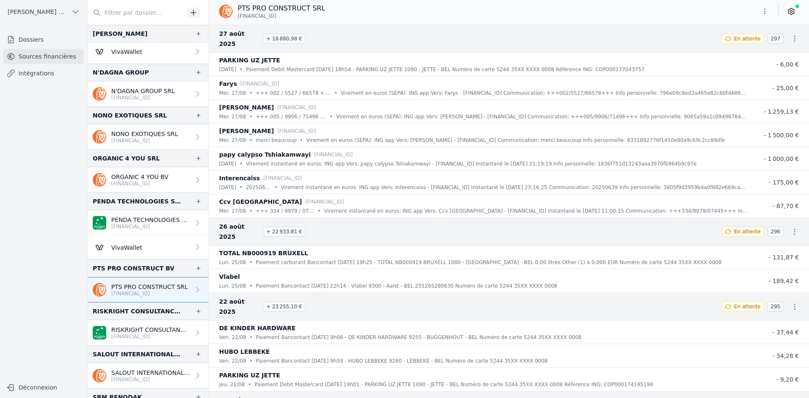
click at [759, 14] on button "button" at bounding box center [764, 11] width 17 height 13
click at [732, 47] on button "Exporter" at bounding box center [744, 45] width 61 height 16
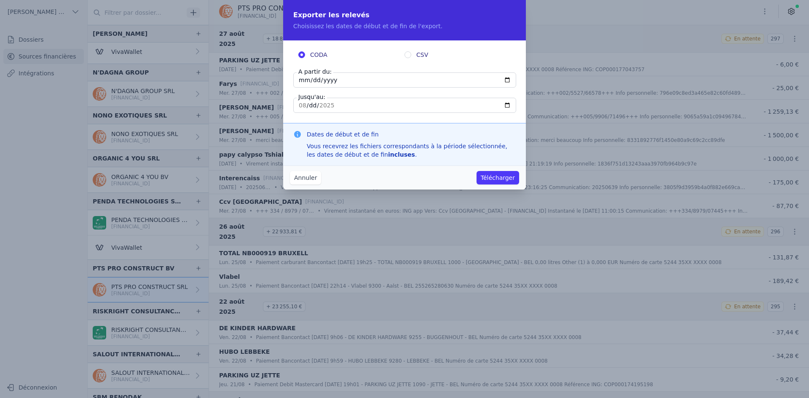
click at [307, 77] on input "[DATE]" at bounding box center [404, 79] width 223 height 15
type input "[DATE]"
click at [507, 178] on button "Télécharger" at bounding box center [497, 177] width 43 height 13
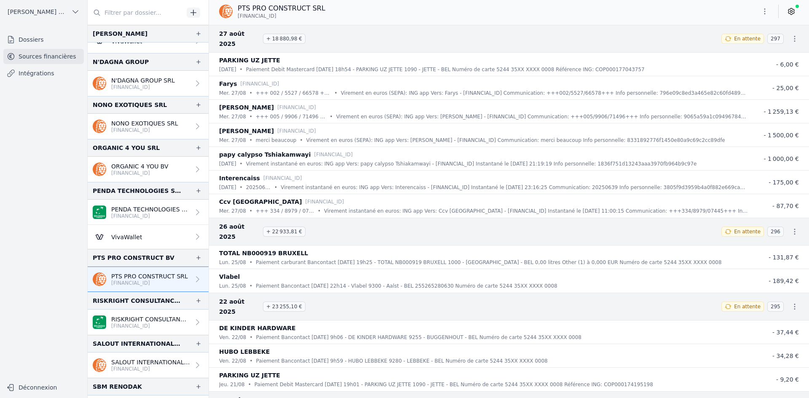
scroll to position [1137, 0]
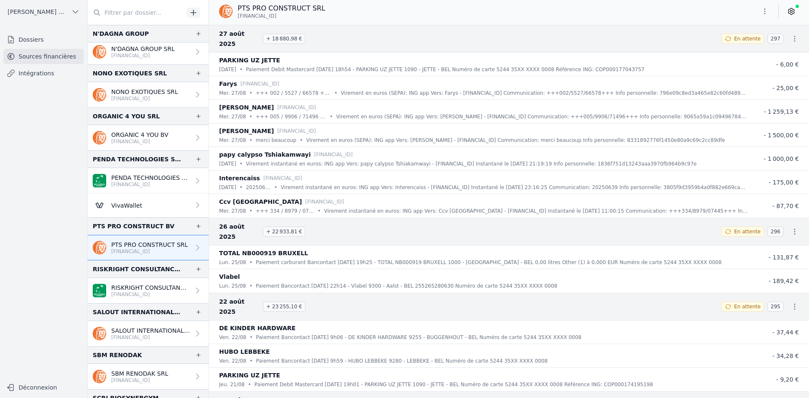
click at [146, 287] on p "RISKRIGHT CONSULTANCY BV" at bounding box center [150, 287] width 79 height 8
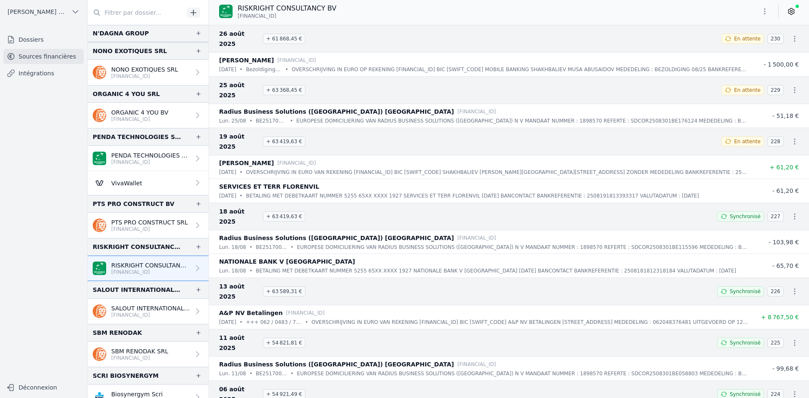
scroll to position [1179, 0]
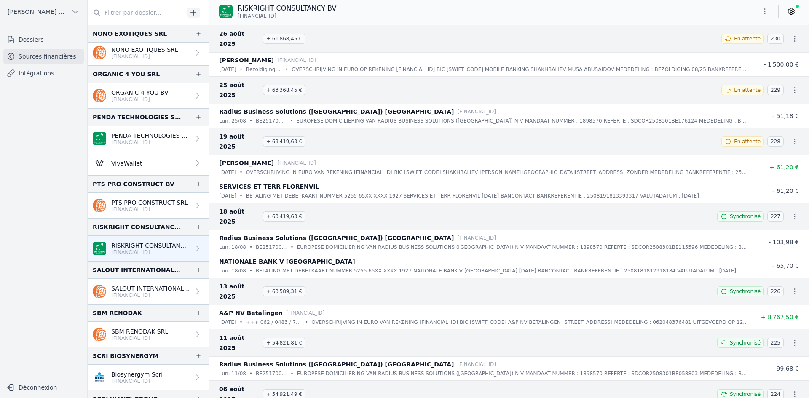
click at [124, 289] on p "SALOUT INTERNATIONAL SRL" at bounding box center [150, 288] width 79 height 8
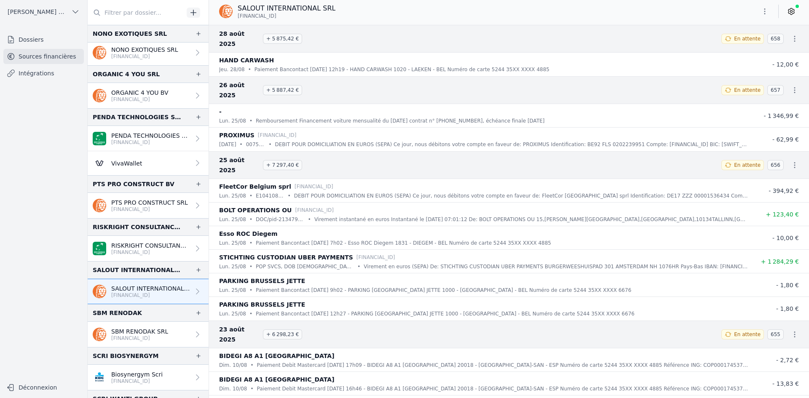
click at [760, 11] on icon "button" at bounding box center [764, 11] width 8 height 8
click at [737, 45] on button "Exporter" at bounding box center [744, 45] width 61 height 16
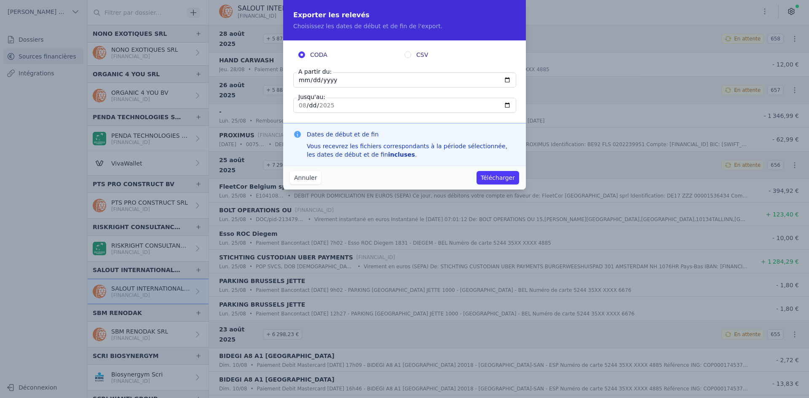
click at [302, 80] on input "[DATE]" at bounding box center [404, 79] width 223 height 15
type input "[DATE]"
click at [487, 174] on button "Télécharger" at bounding box center [497, 177] width 43 height 13
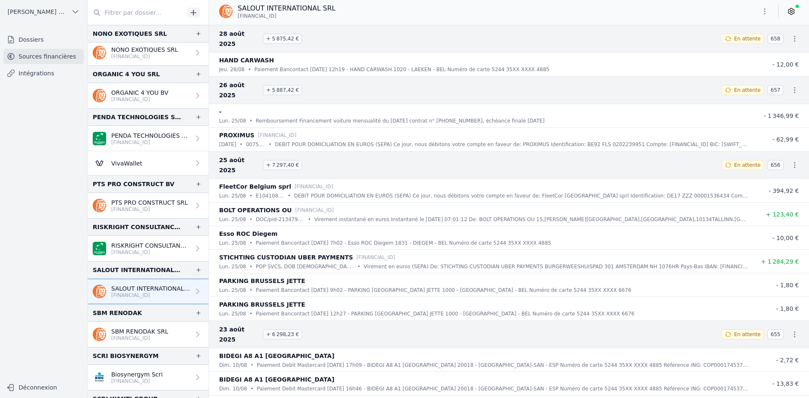
scroll to position [1221, 0]
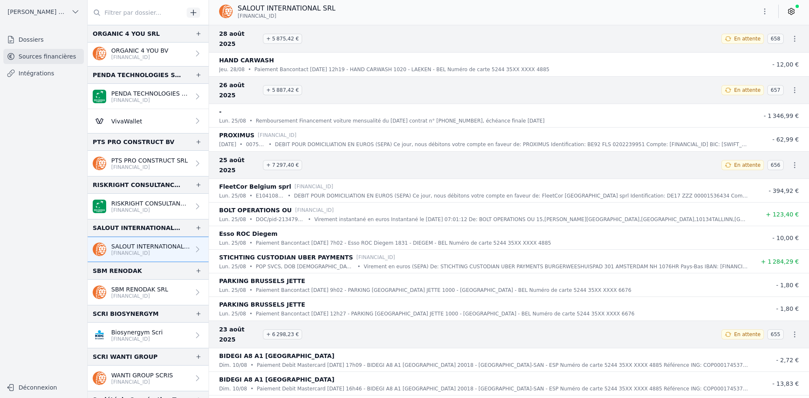
click at [144, 296] on p "[FINANCIAL_ID]" at bounding box center [139, 296] width 57 height 7
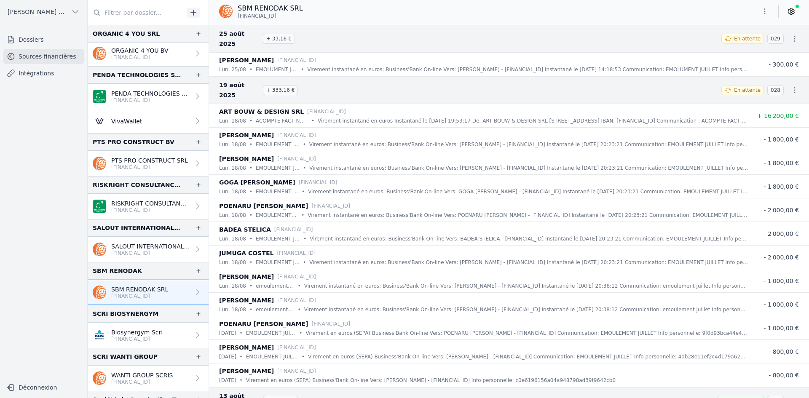
click at [148, 330] on p "Biosynergym Scri" at bounding box center [136, 332] width 51 height 8
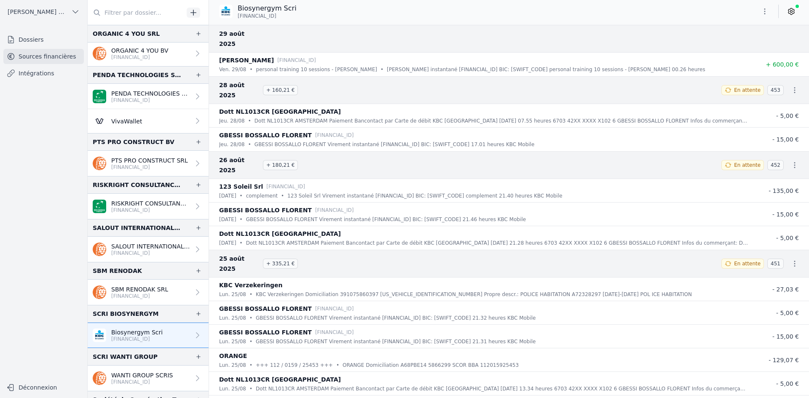
click at [765, 14] on icon "button" at bounding box center [764, 11] width 8 height 8
click at [737, 48] on button "Exporter" at bounding box center [744, 45] width 61 height 16
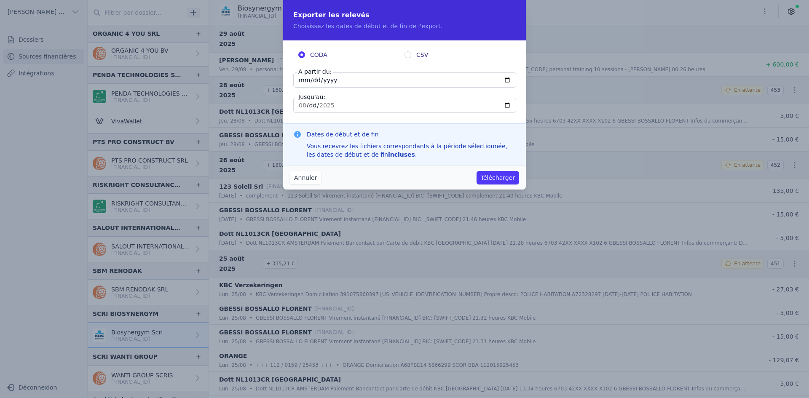
click at [306, 78] on input "[DATE]" at bounding box center [404, 79] width 223 height 15
type input "[DATE]"
click at [483, 173] on button "Télécharger" at bounding box center [497, 177] width 43 height 13
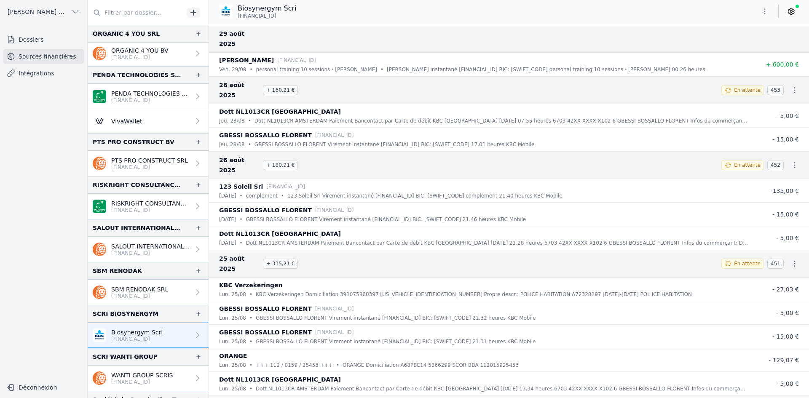
scroll to position [1263, 0]
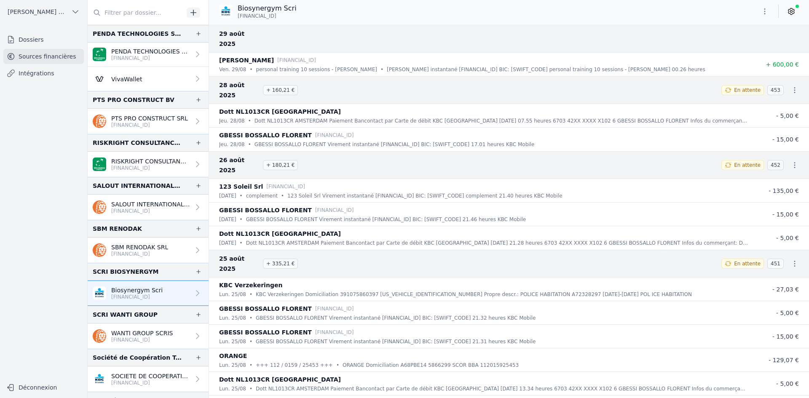
click at [125, 336] on p "WANTI GROUP SCRIS" at bounding box center [141, 333] width 61 height 8
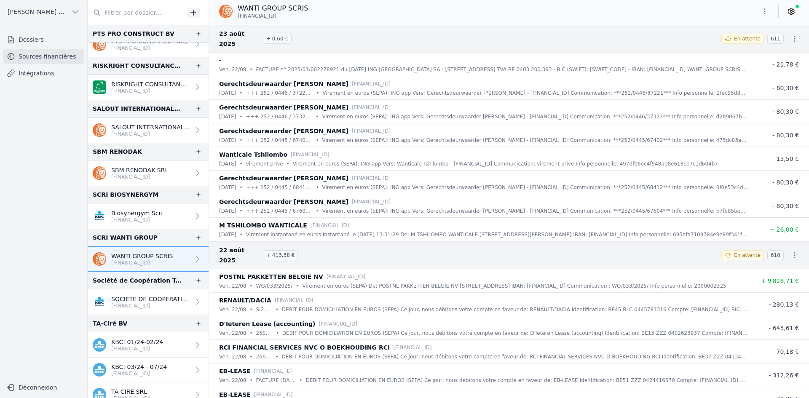
scroll to position [1348, 0]
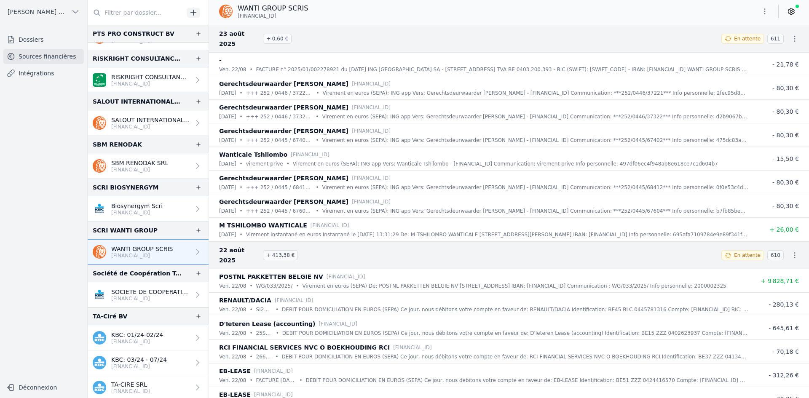
click at [139, 294] on p "SOCIETE DE COOPERATION TECHNIQUE SR" at bounding box center [150, 292] width 79 height 8
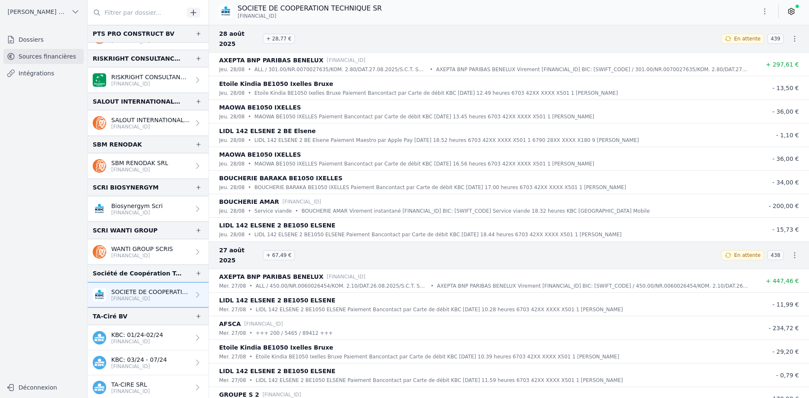
click at [764, 11] on icon "button" at bounding box center [764, 11] width 8 height 8
click at [723, 43] on icon "button" at bounding box center [722, 44] width 7 height 7
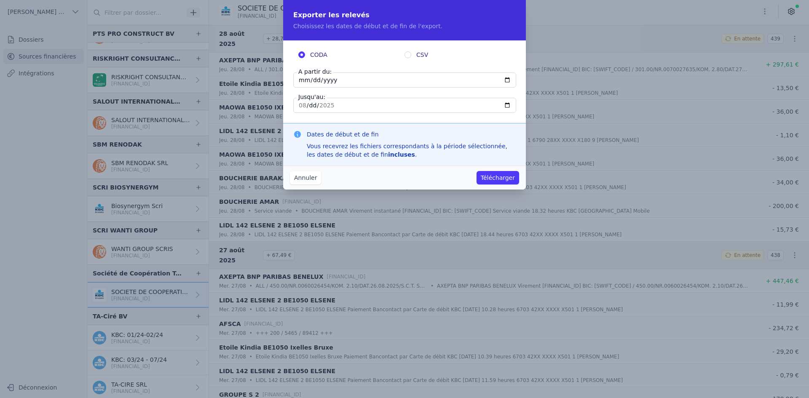
click at [303, 79] on input "[DATE]" at bounding box center [404, 79] width 223 height 15
type input "[DATE]"
click at [494, 176] on button "Télécharger" at bounding box center [497, 177] width 43 height 13
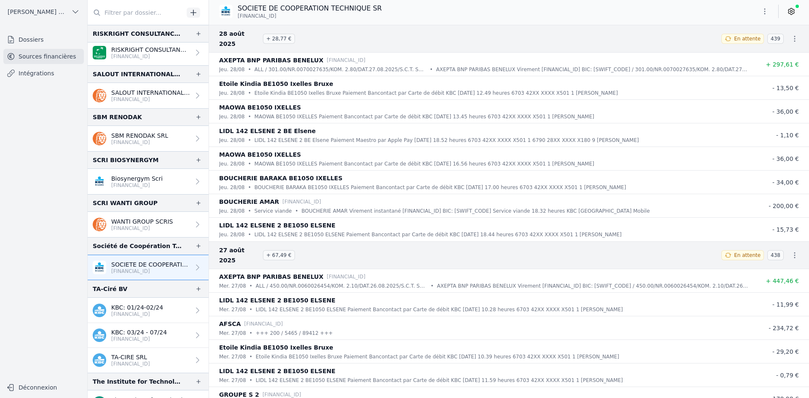
scroll to position [1390, 0]
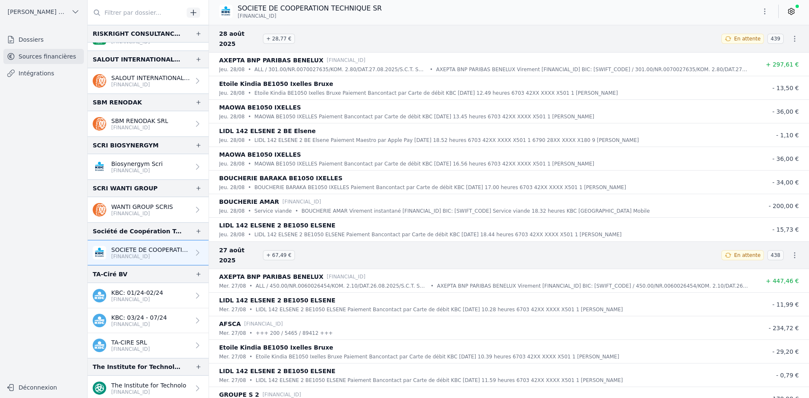
click at [133, 341] on p "TA-CIRE SRL" at bounding box center [130, 342] width 39 height 8
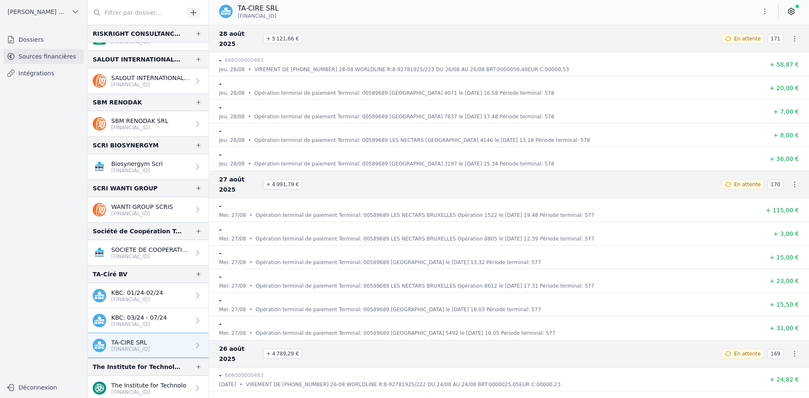
click at [764, 11] on icon "button" at bounding box center [764, 11] width 8 height 8
click at [745, 49] on button "Exporter" at bounding box center [744, 45] width 61 height 16
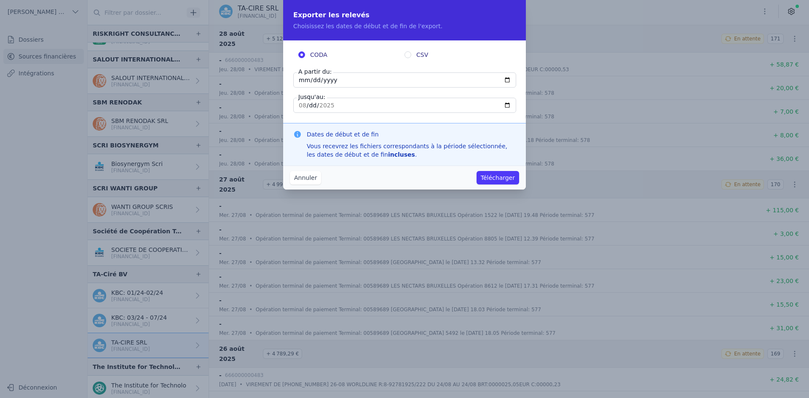
drag, startPoint x: 306, startPoint y: 76, endPoint x: 293, endPoint y: 75, distance: 13.1
click at [307, 76] on input "[DATE]" at bounding box center [404, 79] width 223 height 15
type input "[DATE]"
click at [498, 173] on button "Télécharger" at bounding box center [497, 177] width 43 height 13
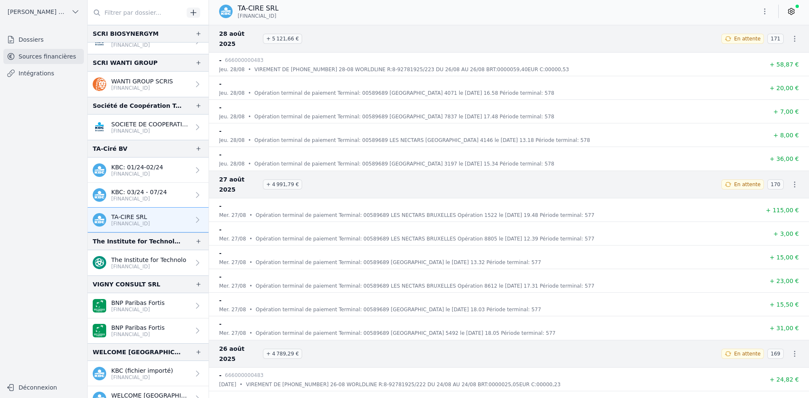
scroll to position [1516, 0]
click at [137, 265] on p "[FINANCIAL_ID]" at bounding box center [148, 265] width 75 height 7
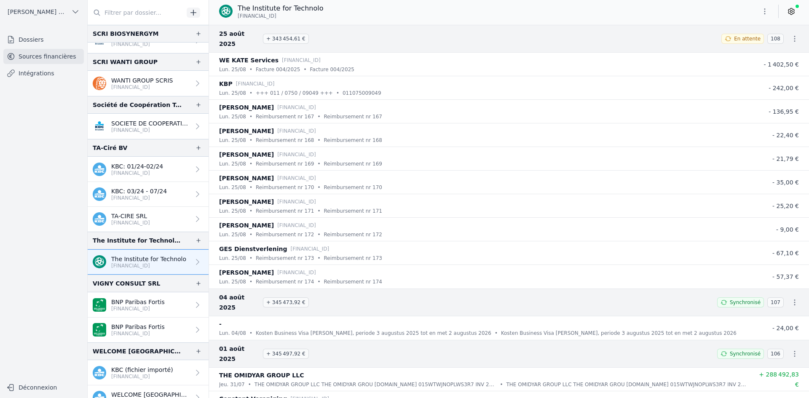
scroll to position [1558, 0]
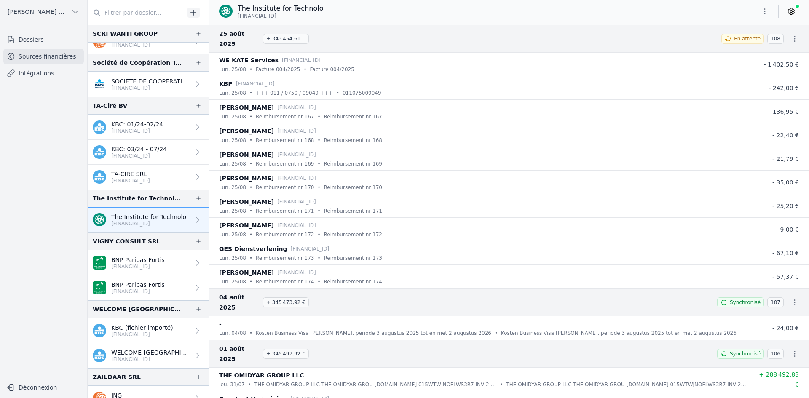
click at [117, 291] on p "[FINANCIAL_ID]" at bounding box center [137, 291] width 53 height 7
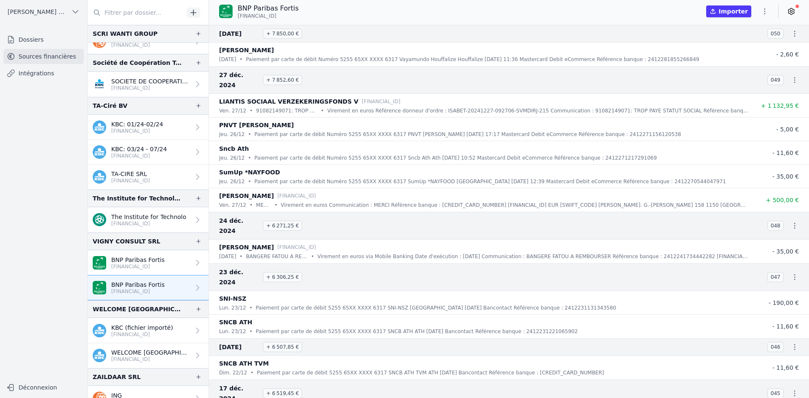
click at [141, 264] on p "[FINANCIAL_ID]" at bounding box center [137, 266] width 53 height 7
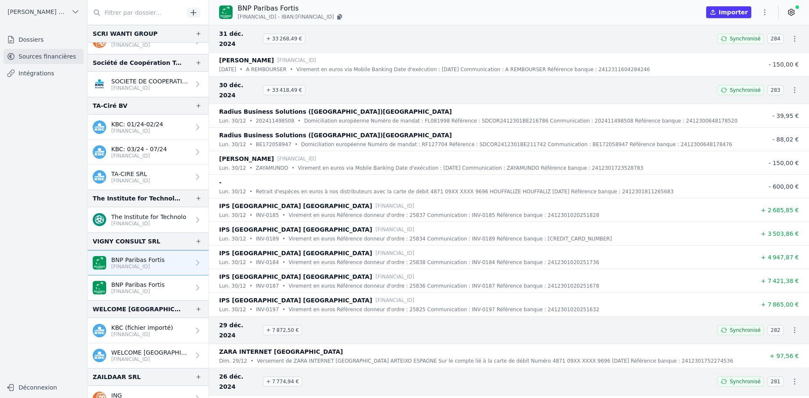
click at [136, 291] on p "[FINANCIAL_ID]" at bounding box center [137, 291] width 53 height 7
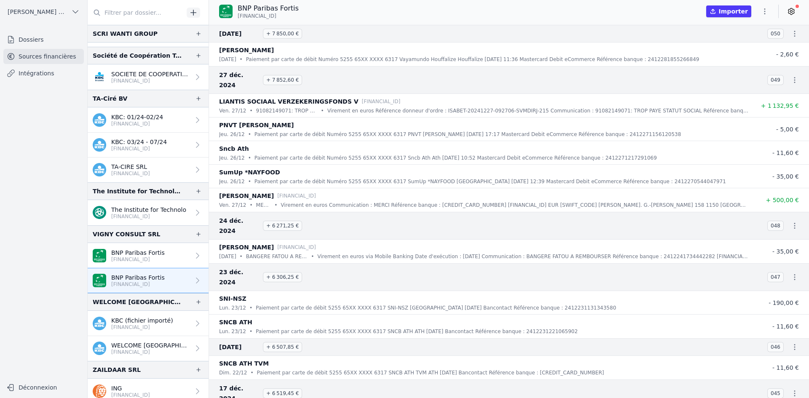
scroll to position [1571, 0]
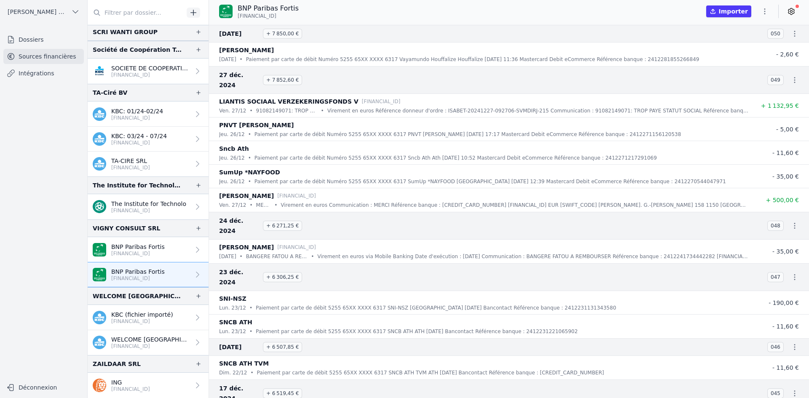
click at [131, 341] on p "WELCOME [GEOGRAPHIC_DATA] [GEOGRAPHIC_DATA] SRL" at bounding box center [150, 339] width 79 height 8
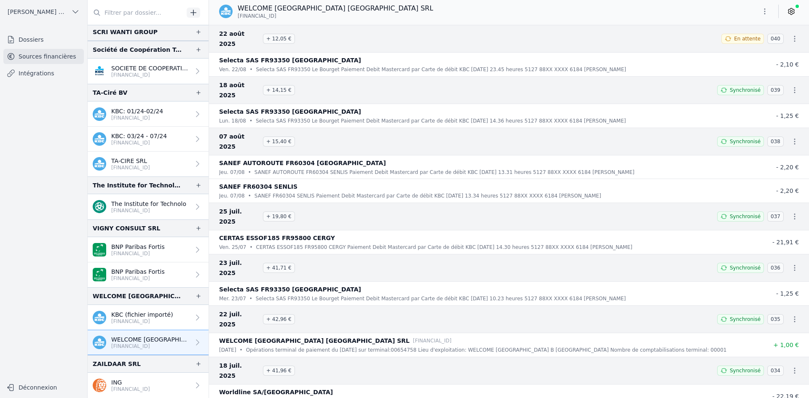
click at [129, 385] on p "ING" at bounding box center [130, 382] width 39 height 8
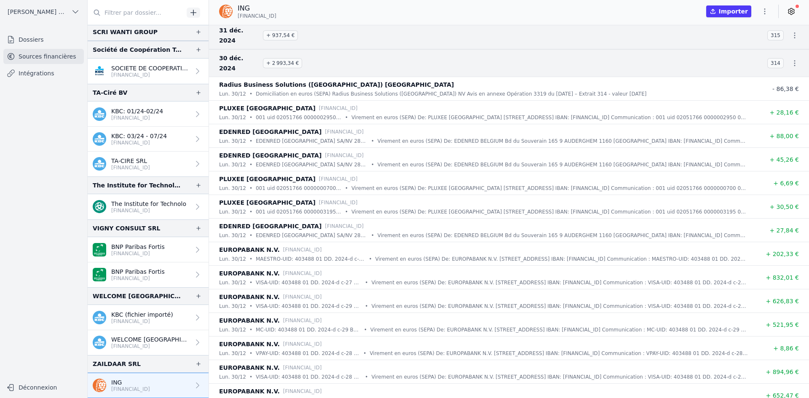
scroll to position [253, 0]
